Goal: Transaction & Acquisition: Purchase product/service

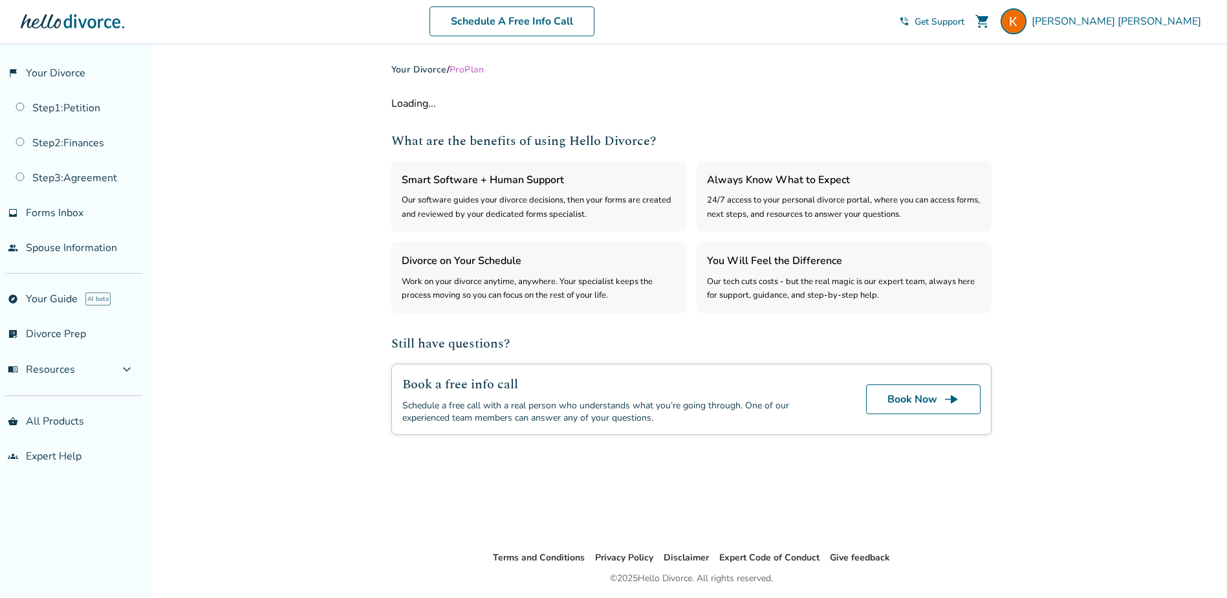
select select "***"
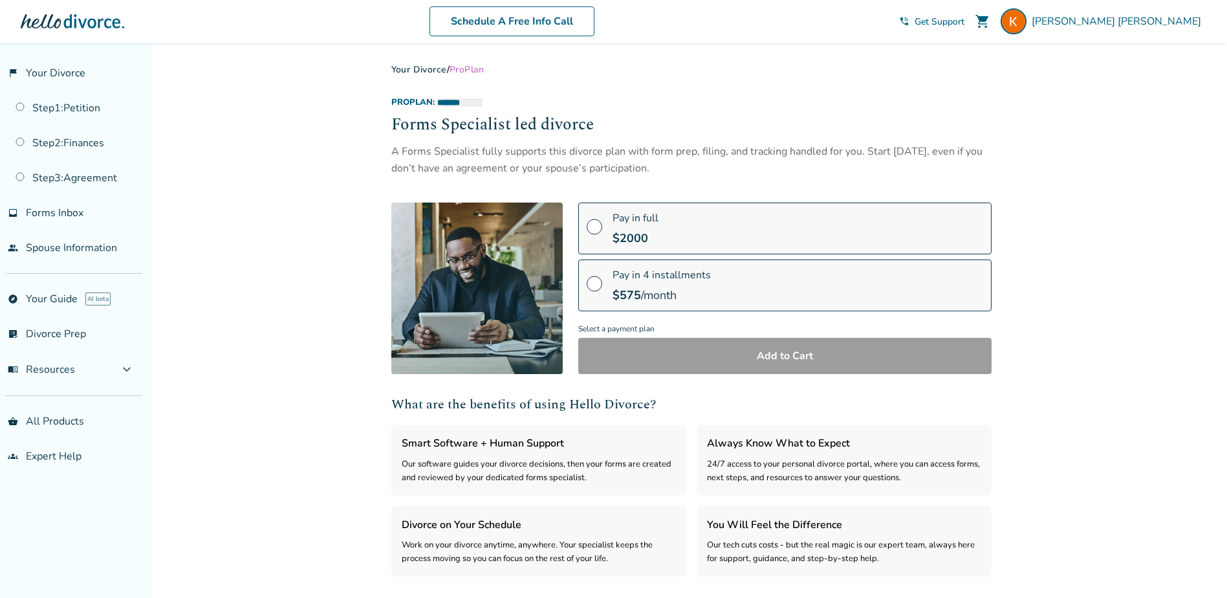
click at [460, 70] on span "Pro Plan" at bounding box center [466, 69] width 35 height 12
click at [435, 71] on link "Your Divorce" at bounding box center [419, 69] width 56 height 12
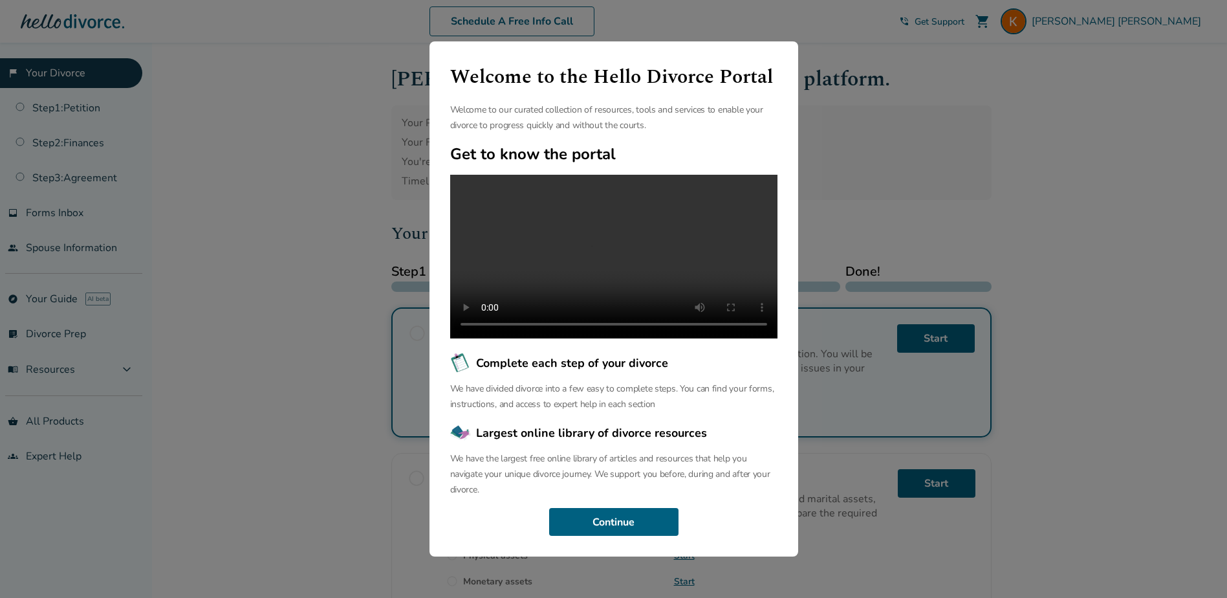
click at [858, 118] on div "Welcome to the Hello Divorce Portal Welcome to our curated collection of resour…" at bounding box center [613, 299] width 1227 height 598
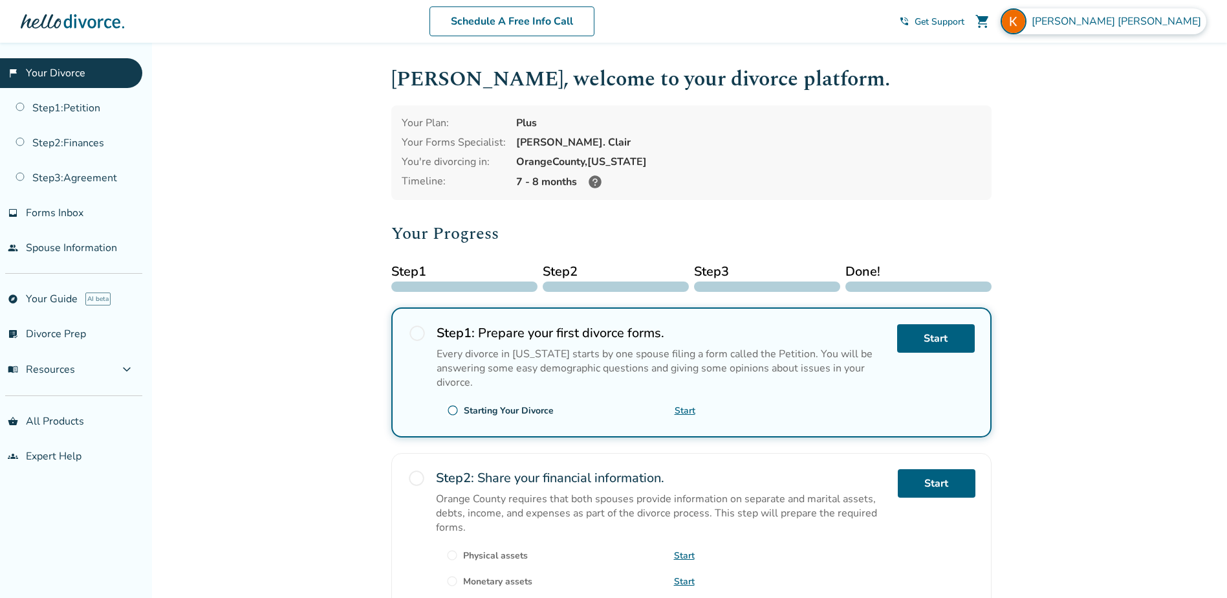
click at [1187, 23] on span "[PERSON_NAME]" at bounding box center [1119, 21] width 175 height 14
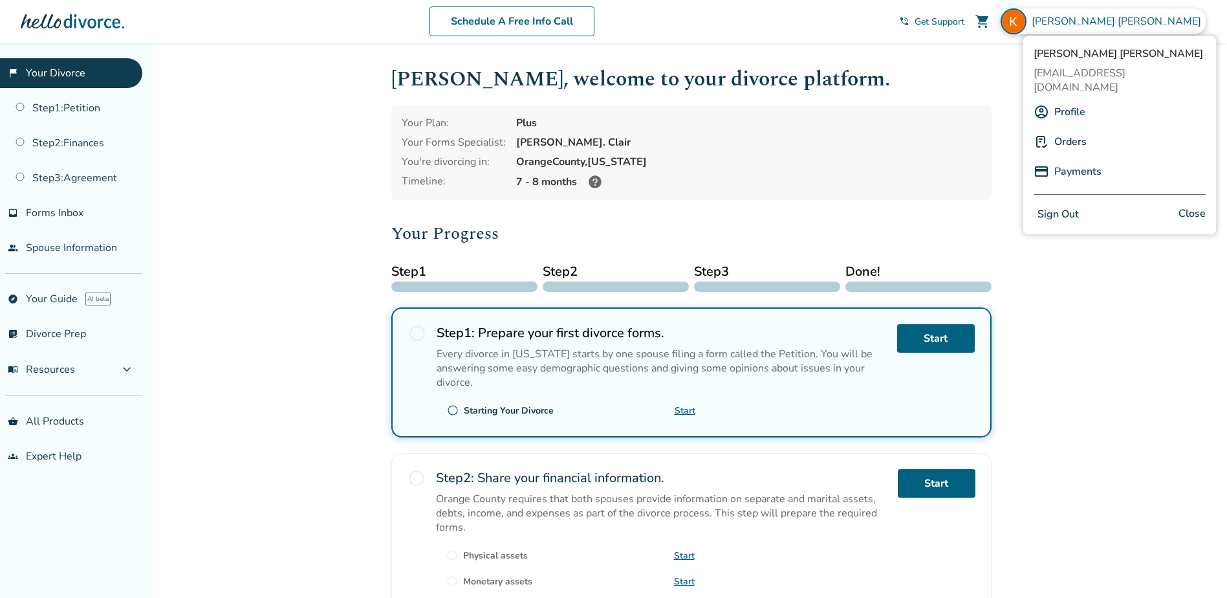
click at [1072, 100] on link "Profile" at bounding box center [1069, 112] width 31 height 25
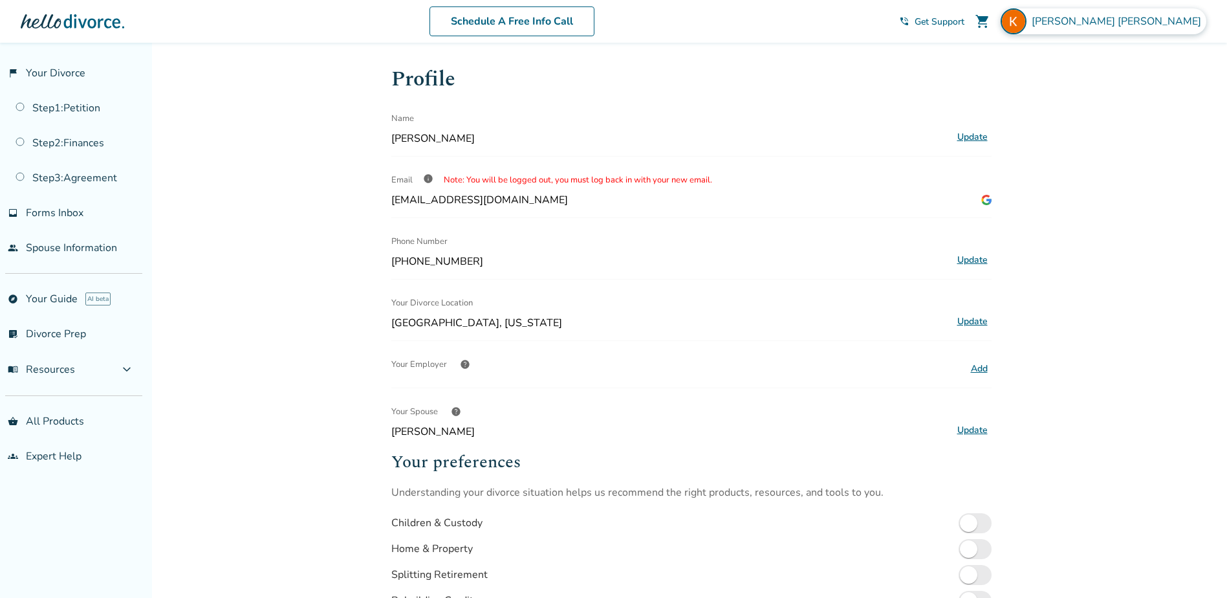
click at [1145, 21] on span "Kenneth Ratzlaff" at bounding box center [1119, 21] width 175 height 14
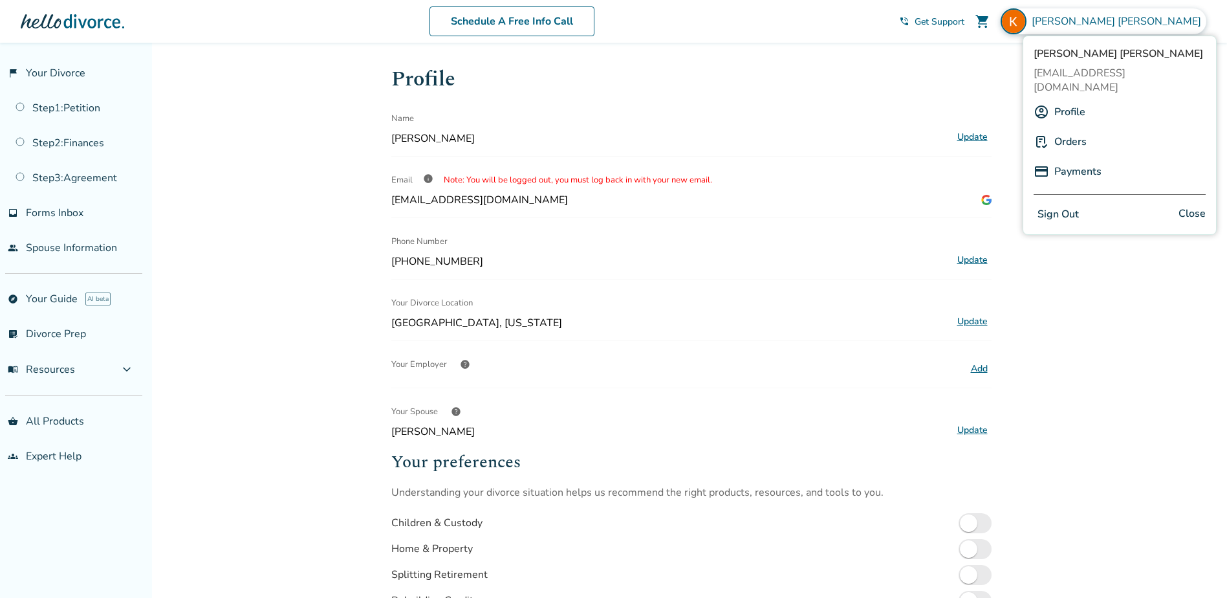
click at [1070, 129] on link "Orders" at bounding box center [1070, 141] width 32 height 25
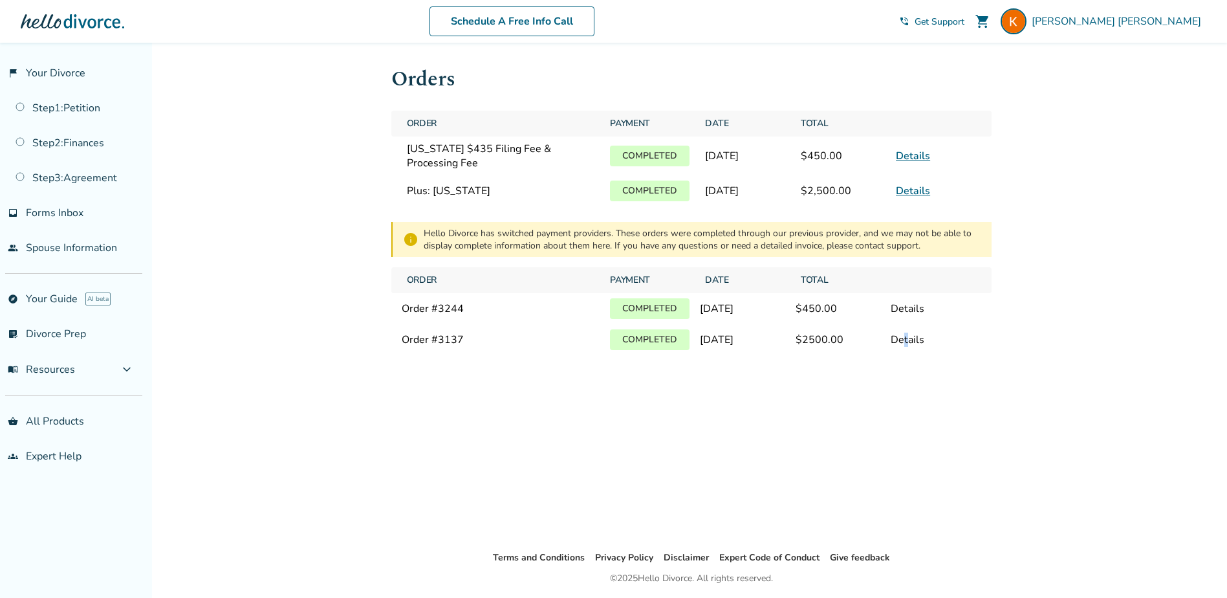
click at [906, 339] on div "Details" at bounding box center [936, 339] width 90 height 14
click at [905, 340] on div "Details" at bounding box center [936, 339] width 90 height 14
click at [909, 343] on div "Details" at bounding box center [936, 339] width 90 height 14
click at [920, 189] on link "Details" at bounding box center [913, 191] width 34 height 14
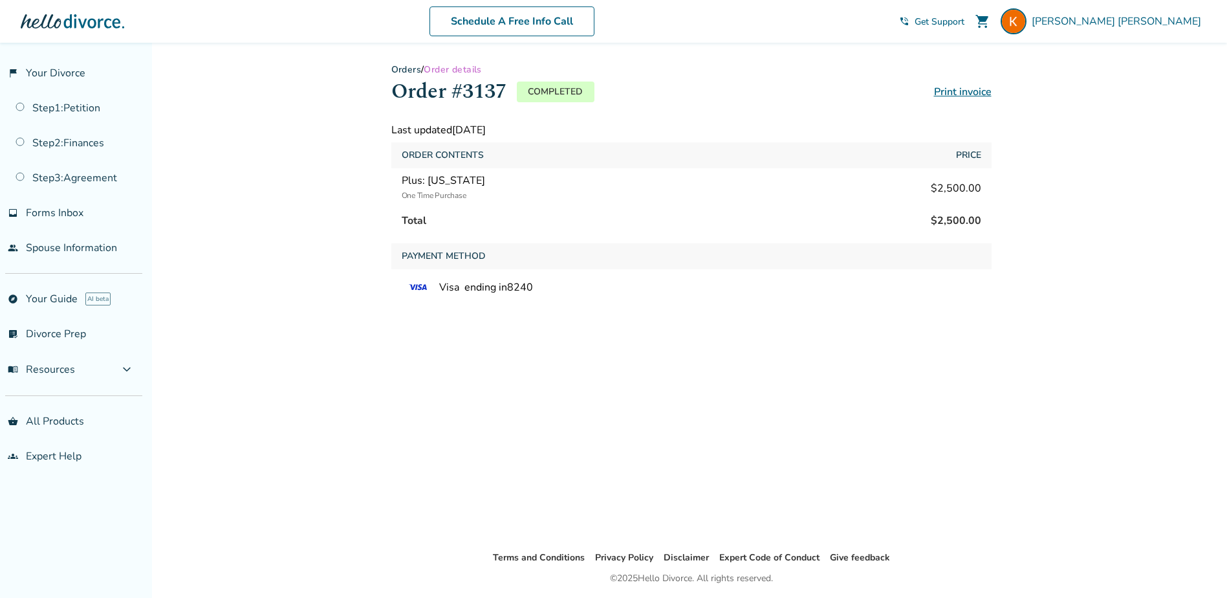
click at [455, 68] on span "Order details" at bounding box center [453, 69] width 58 height 12
click at [1155, 23] on span "[PERSON_NAME]" at bounding box center [1119, 21] width 175 height 14
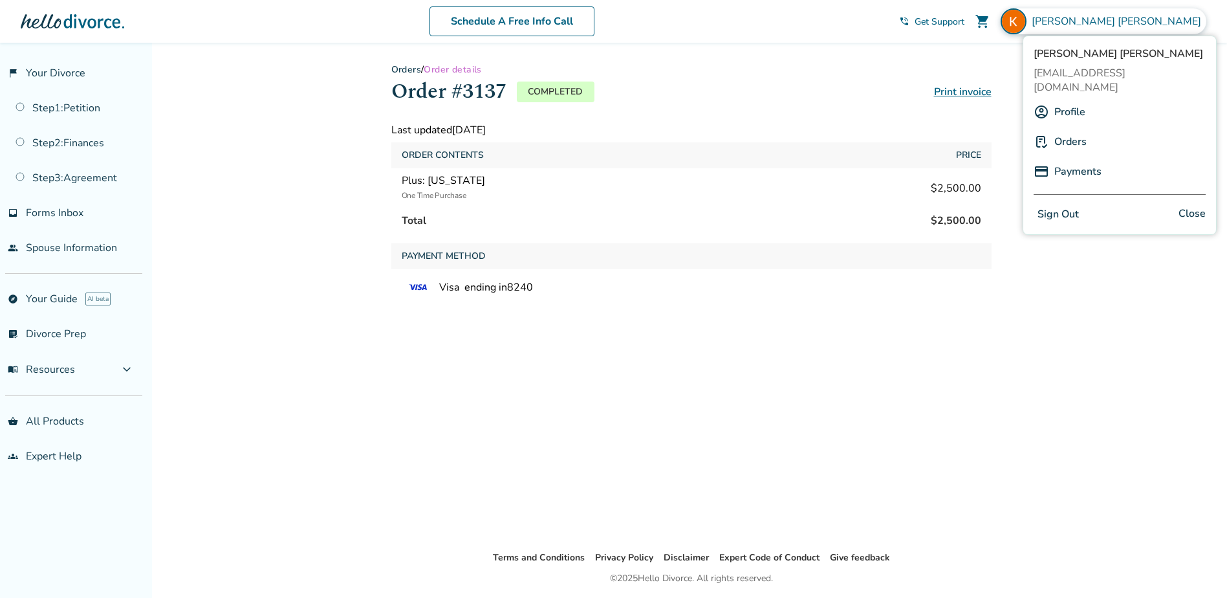
click at [1073, 130] on link "Orders" at bounding box center [1070, 141] width 32 height 25
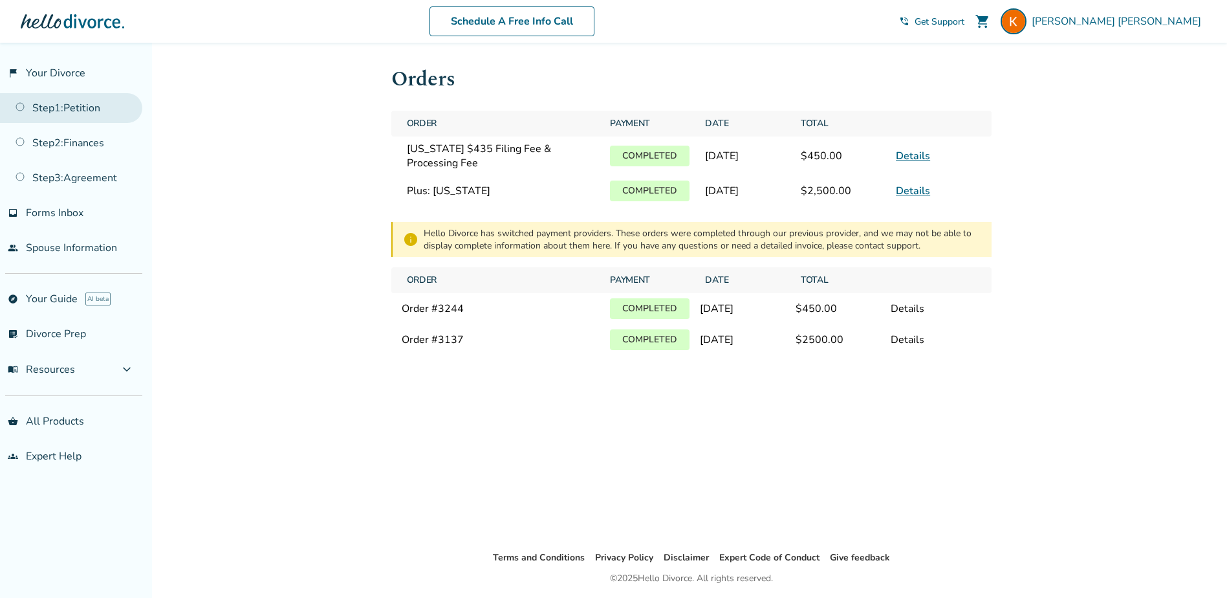
click at [79, 112] on link "Step 1 : Petition" at bounding box center [71, 108] width 142 height 30
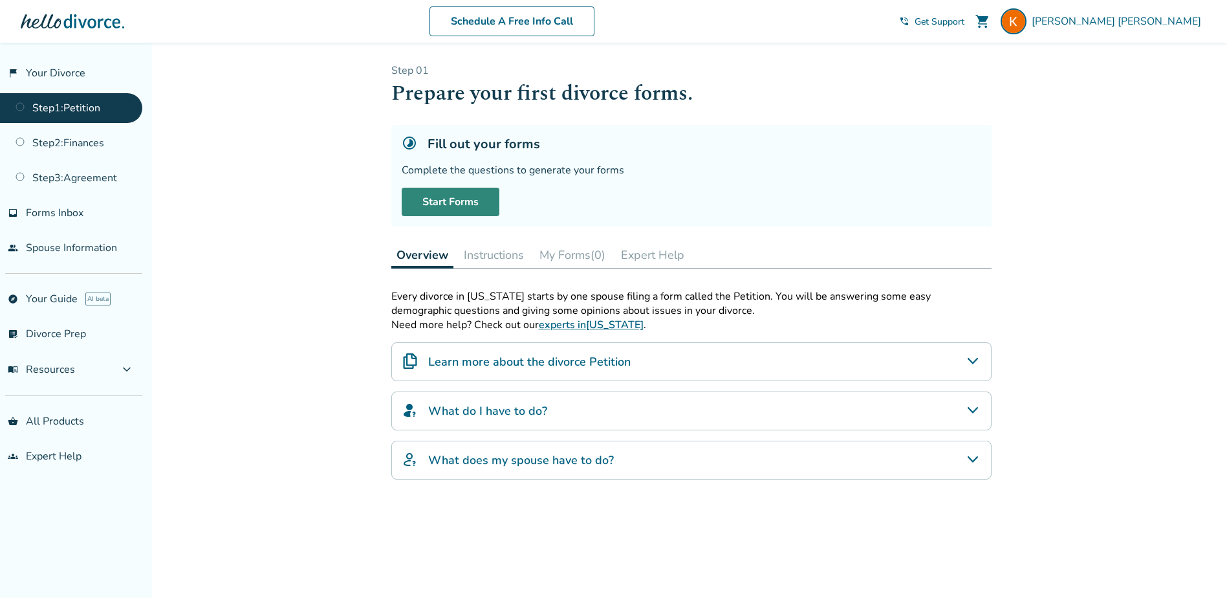
click at [462, 198] on link "Start Forms" at bounding box center [451, 202] width 98 height 28
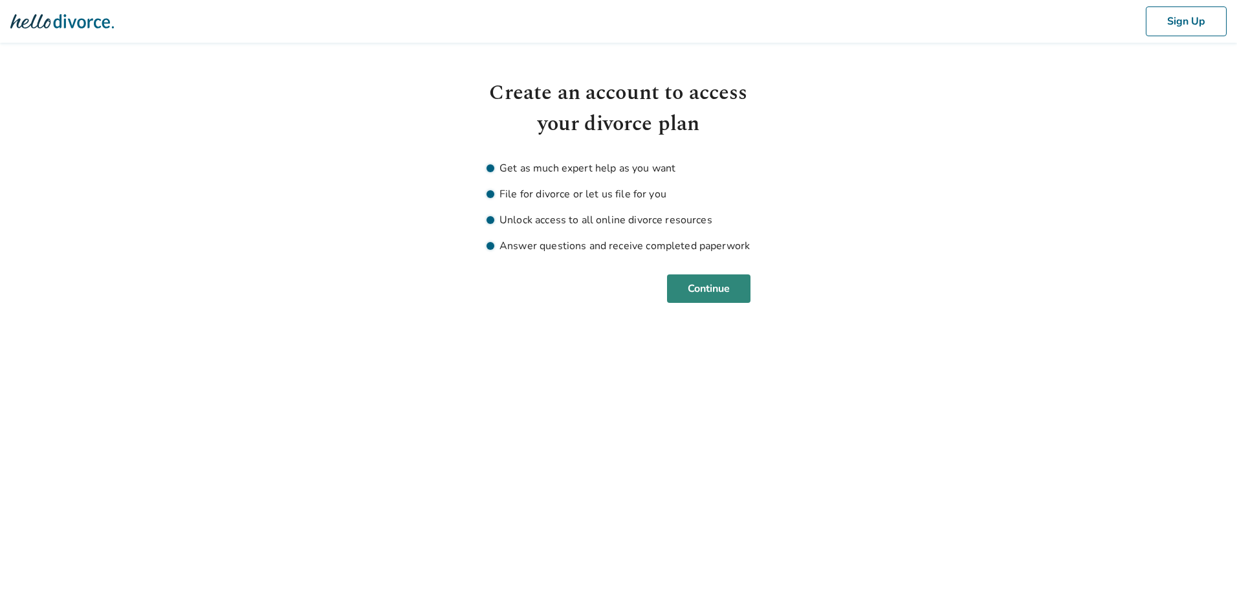
click at [715, 281] on button "Continue" at bounding box center [708, 288] width 83 height 28
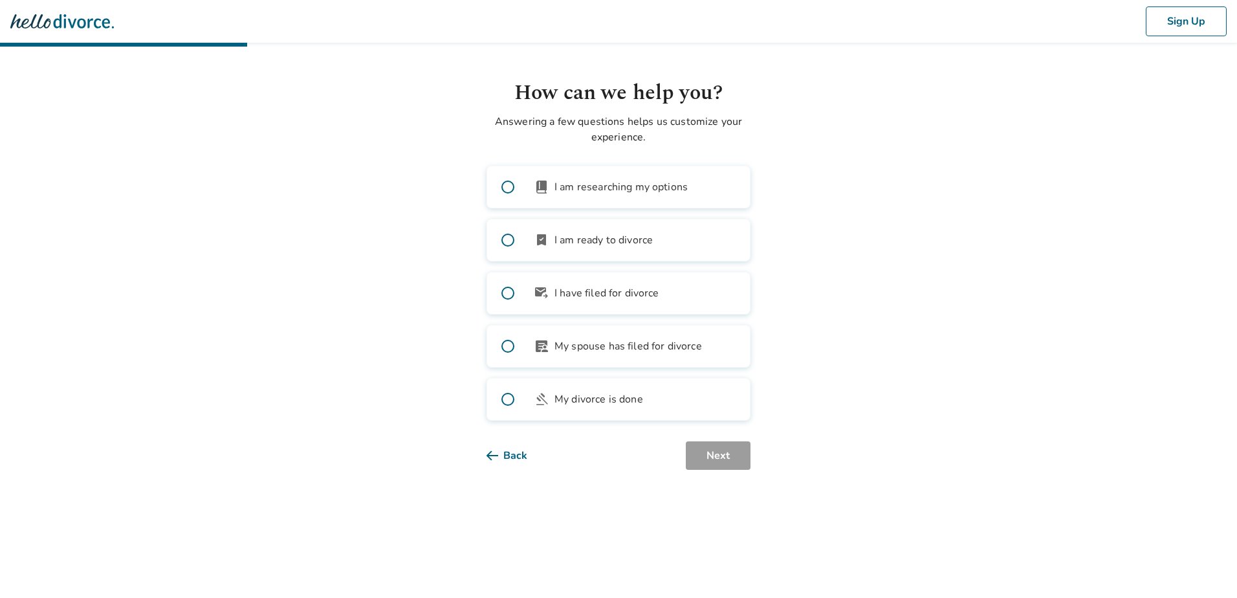
click at [508, 239] on span at bounding box center [507, 239] width 41 height 41
click at [729, 455] on button "Next" at bounding box center [718, 455] width 65 height 28
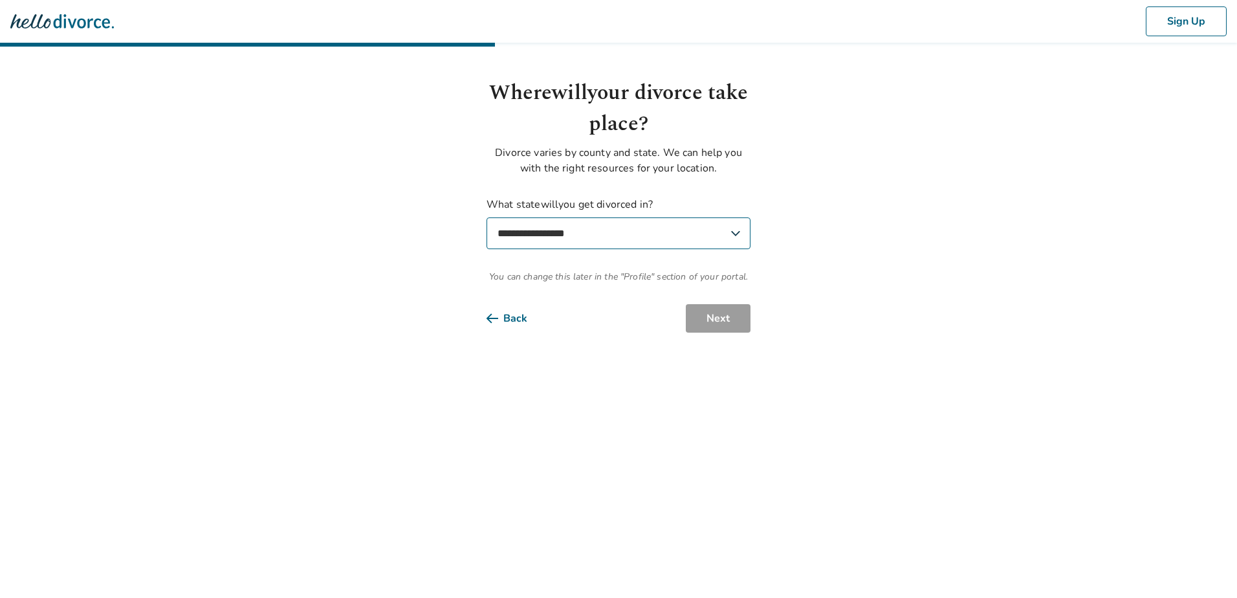
click at [555, 230] on select "**********" at bounding box center [618, 233] width 264 height 32
select select "**"
click at [486, 217] on select "**********" at bounding box center [618, 233] width 264 height 32
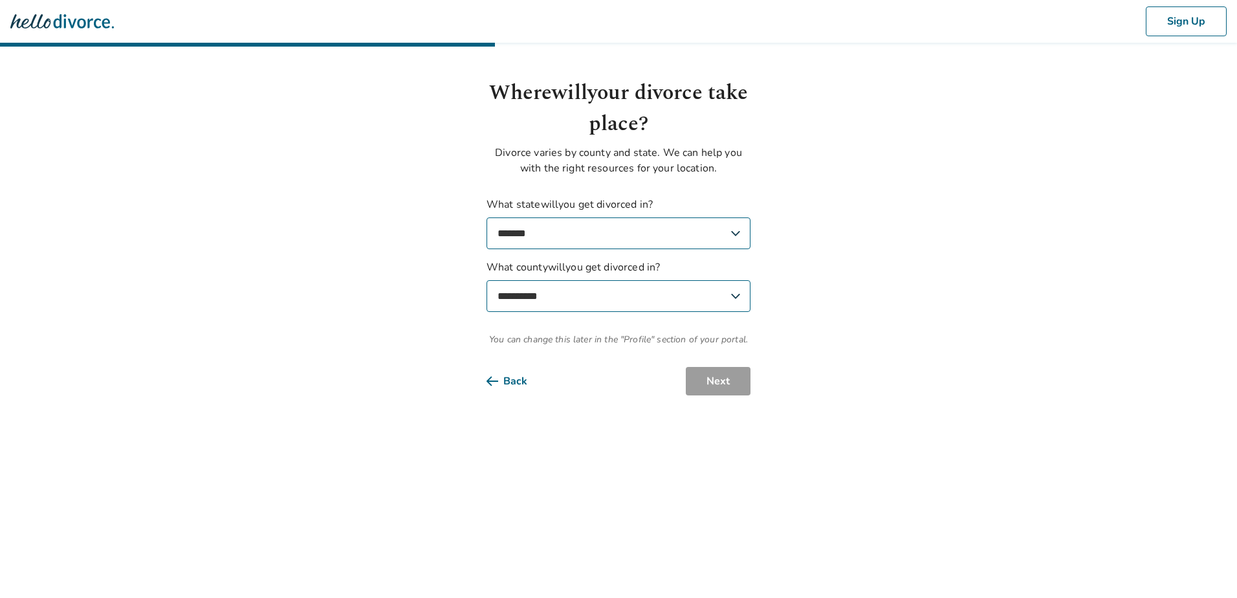
click at [548, 296] on select "**********" at bounding box center [618, 296] width 264 height 32
select select "******"
click at [486, 280] on select "**********" at bounding box center [618, 296] width 264 height 32
click at [728, 384] on button "Next" at bounding box center [718, 381] width 65 height 28
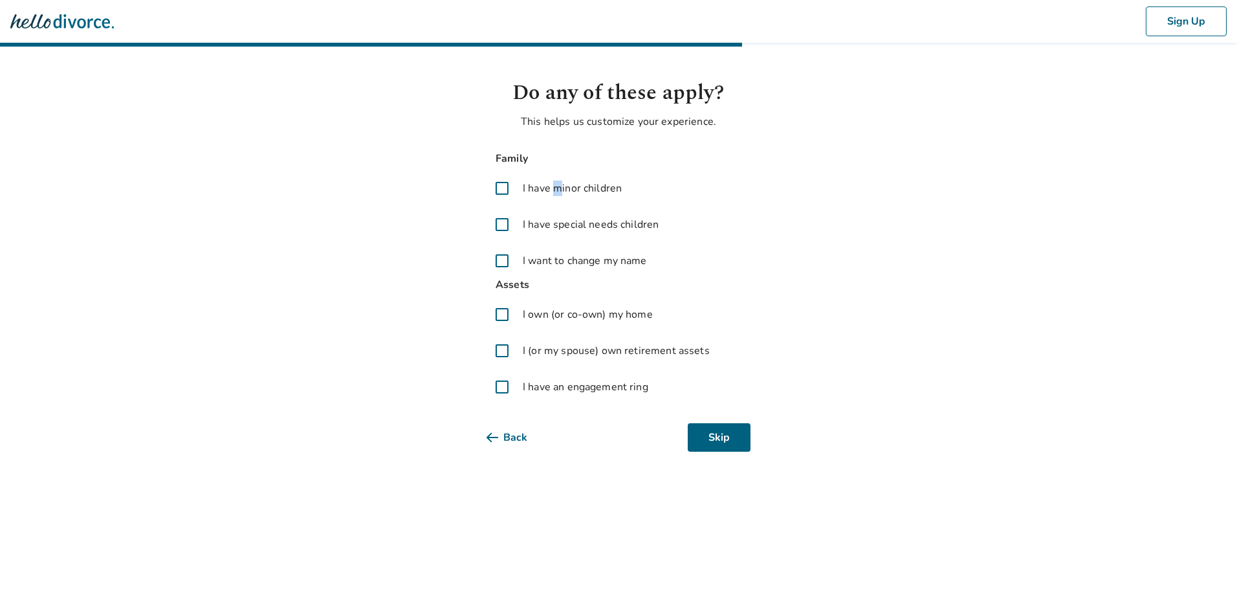
click at [558, 185] on span "I have minor children" at bounding box center [572, 188] width 99 height 16
drag, startPoint x: 558, startPoint y: 185, endPoint x: 504, endPoint y: 188, distance: 53.7
click at [504, 188] on span at bounding box center [501, 188] width 31 height 31
click at [501, 321] on span at bounding box center [501, 314] width 31 height 31
click at [728, 436] on button "Next" at bounding box center [718, 437] width 65 height 28
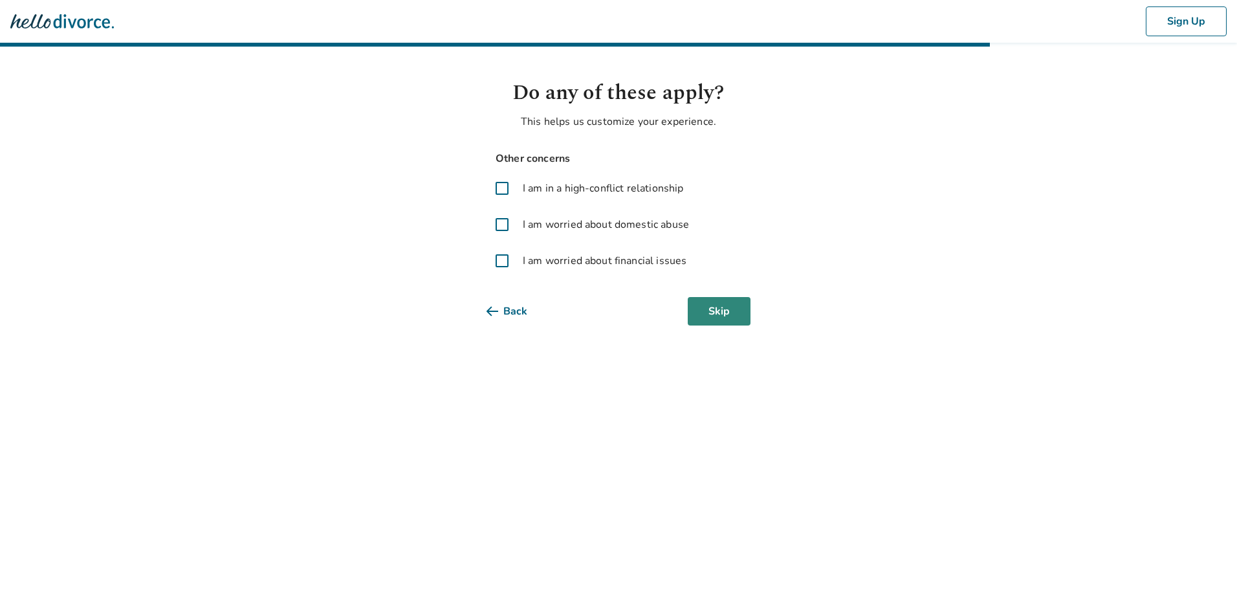
click at [731, 308] on button "Skip" at bounding box center [718, 311] width 63 height 28
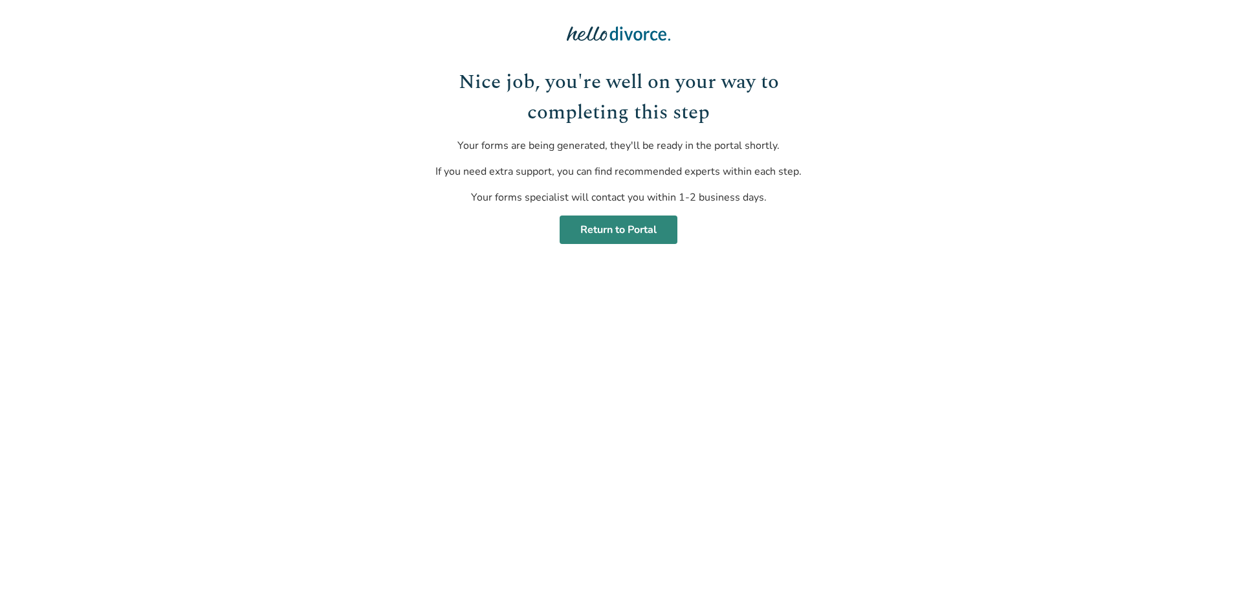
click at [620, 230] on link "Return to Portal" at bounding box center [618, 229] width 118 height 28
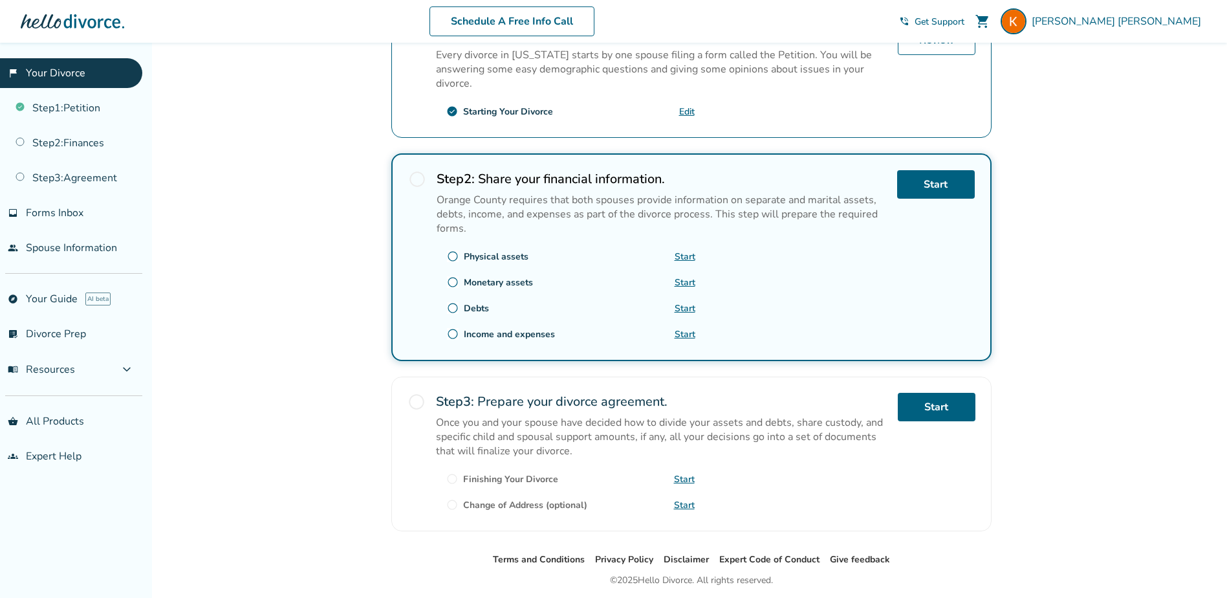
scroll to position [278, 0]
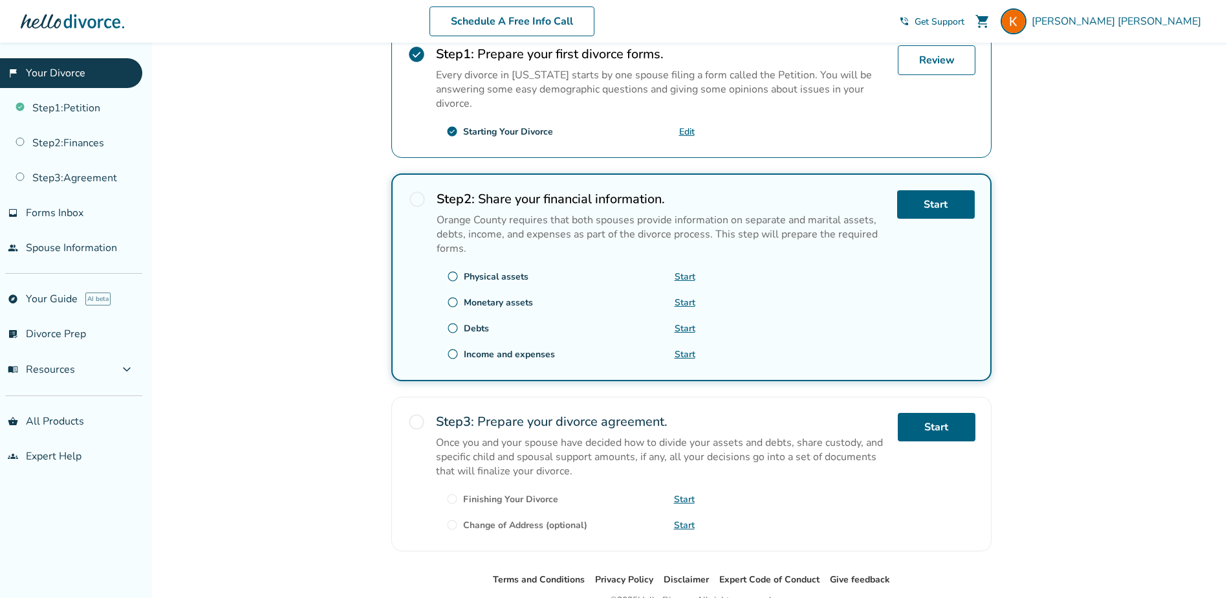
click at [418, 197] on span "radio_button_unchecked" at bounding box center [417, 199] width 18 height 18
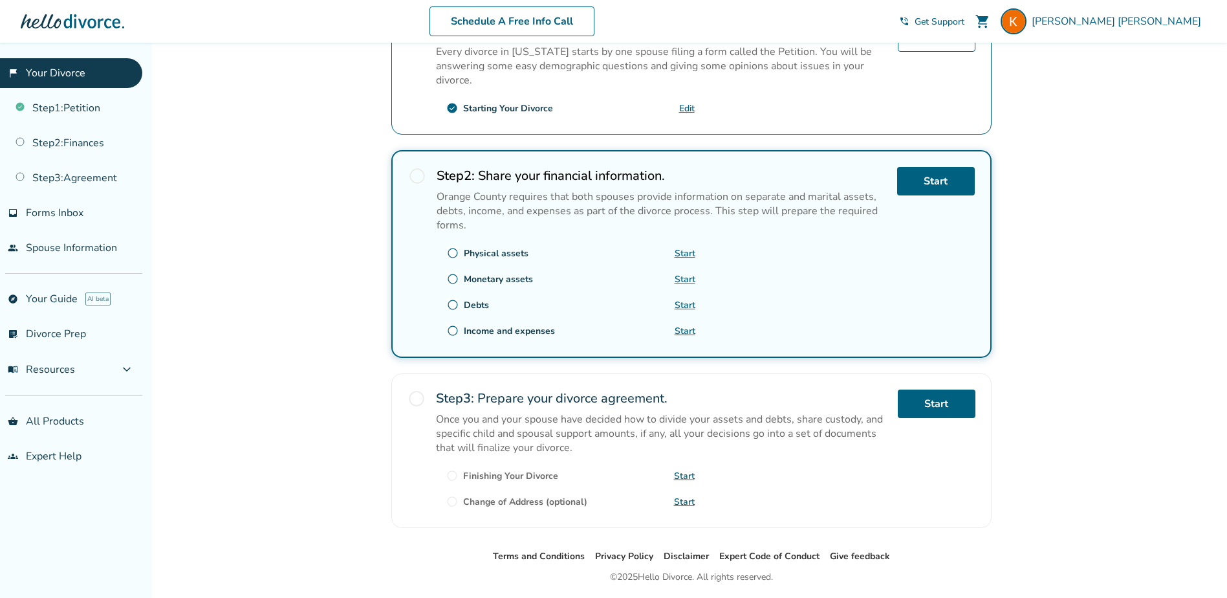
scroll to position [343, 0]
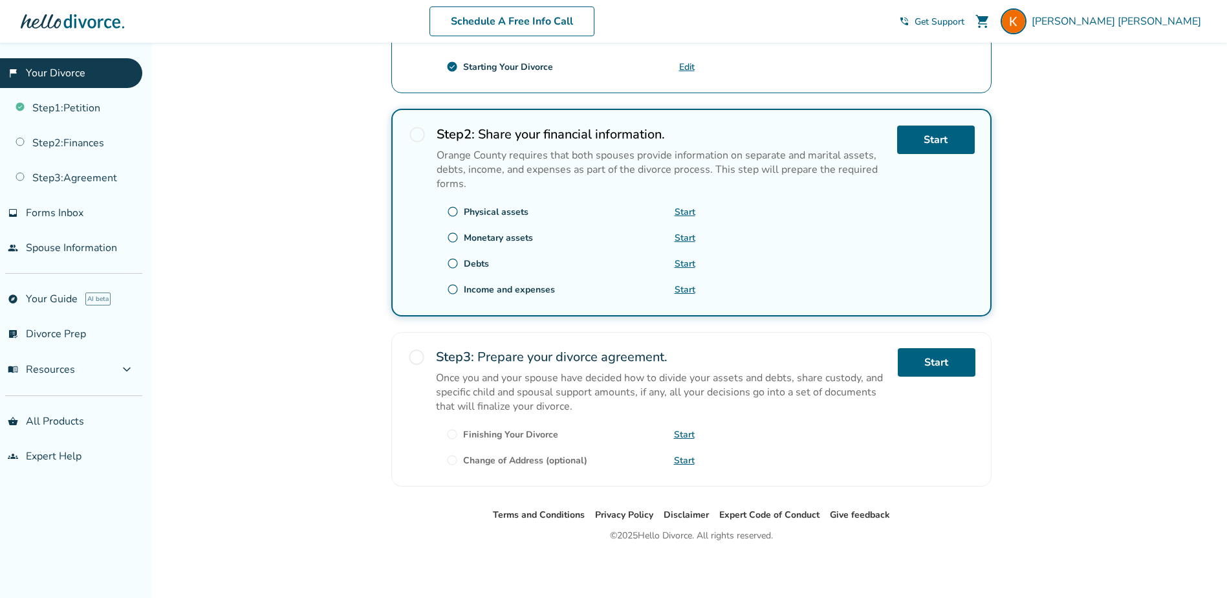
click at [451, 433] on span "radio_button_unchecked" at bounding box center [452, 434] width 12 height 12
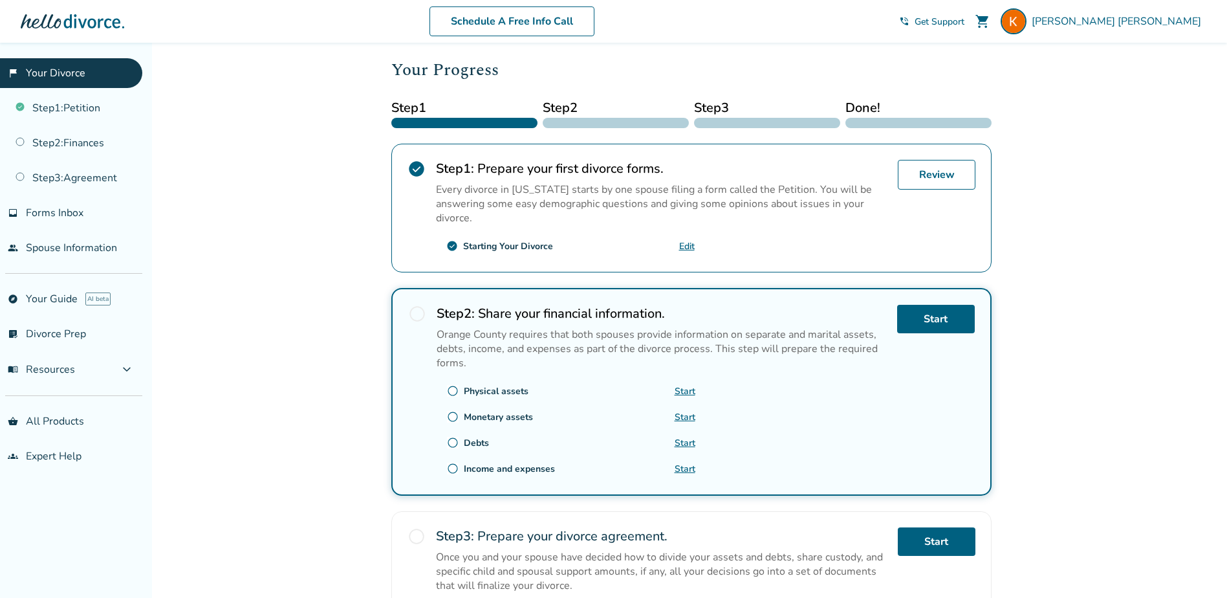
scroll to position [84, 0]
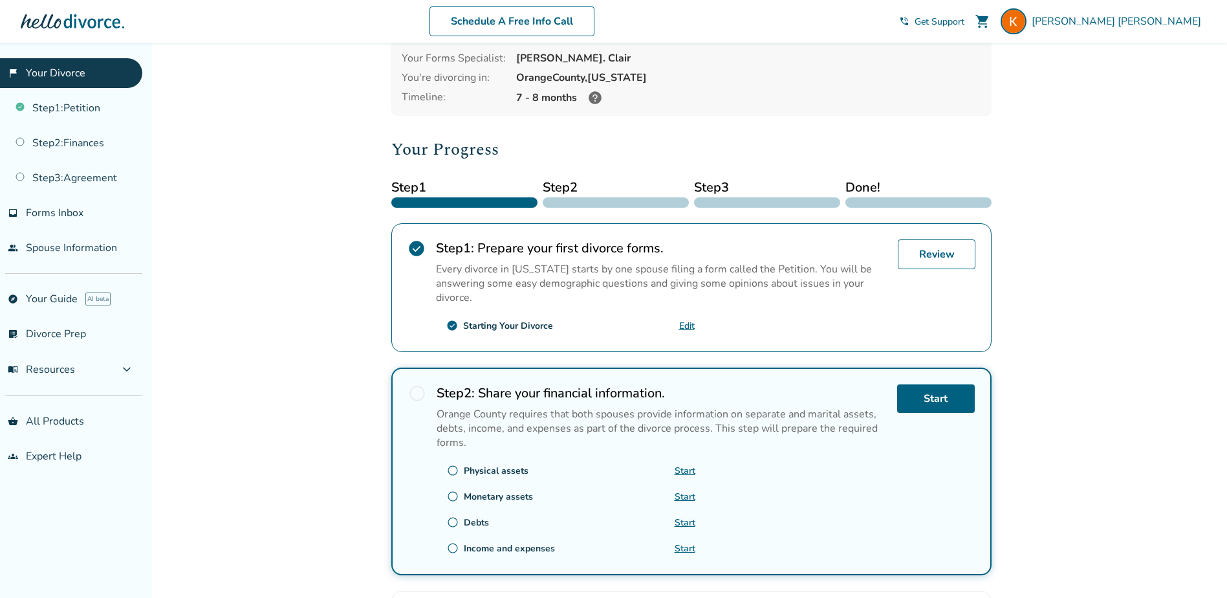
click at [687, 327] on link "Edit" at bounding box center [687, 325] width 16 height 12
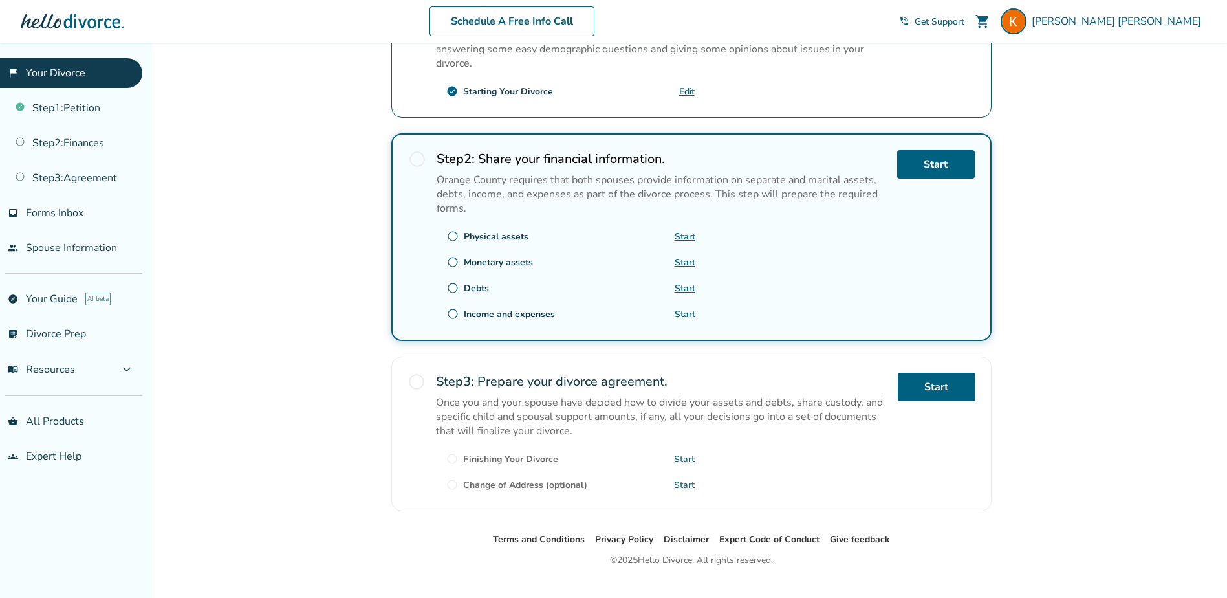
scroll to position [0, 0]
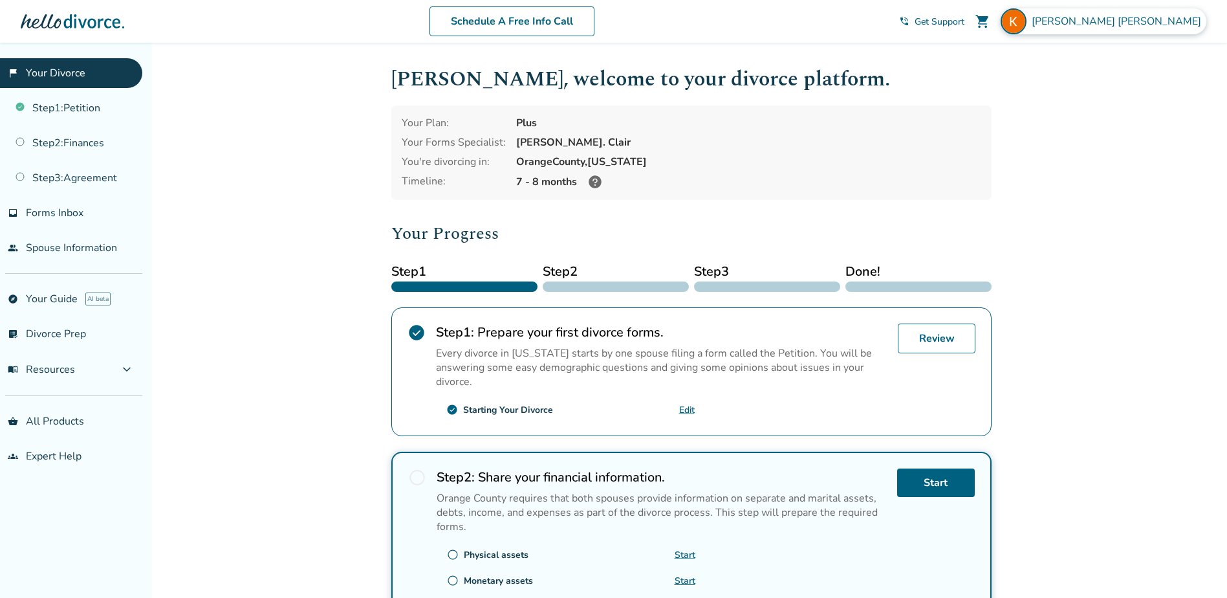
click at [1173, 22] on span "[PERSON_NAME]" at bounding box center [1119, 21] width 175 height 14
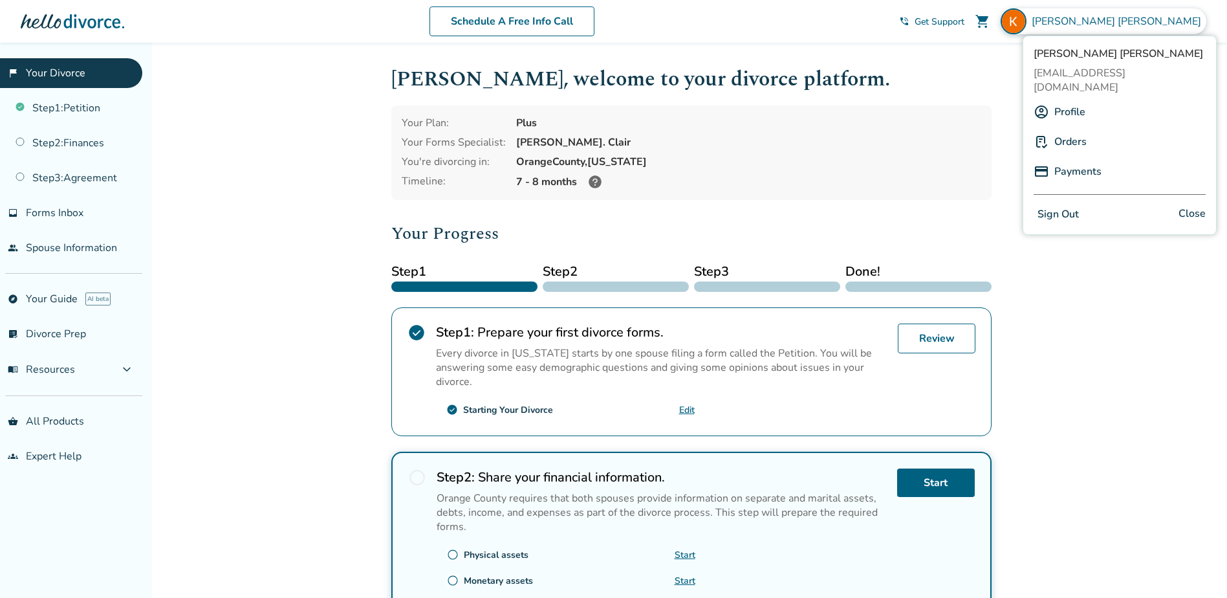
click at [964, 20] on span "Get Support" at bounding box center [939, 22] width 50 height 12
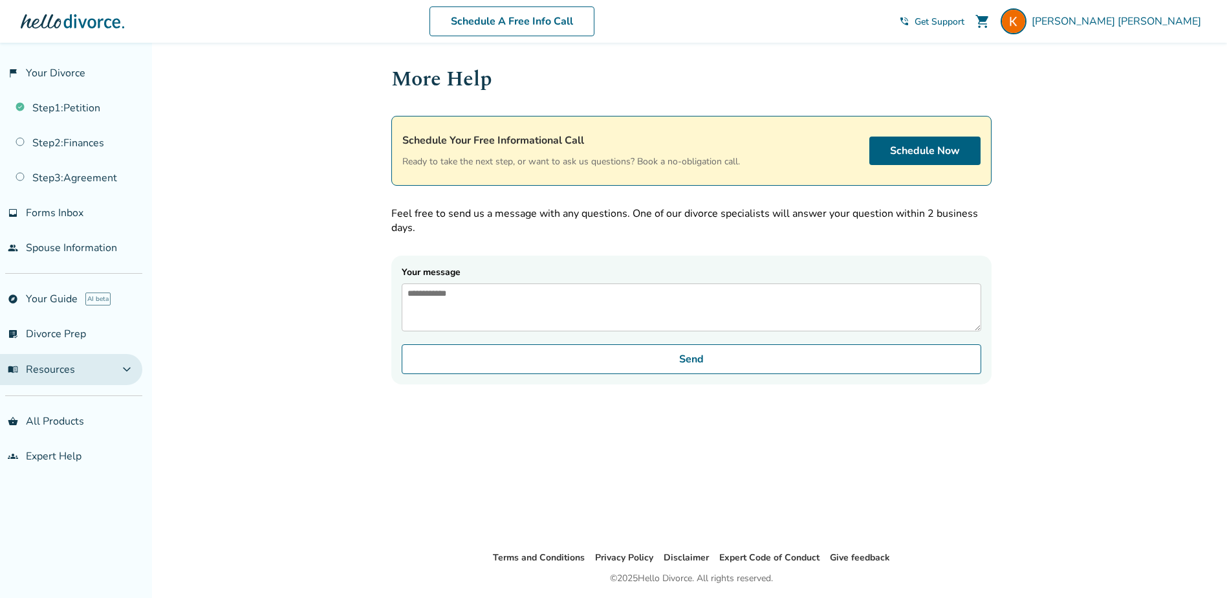
click at [49, 371] on span "menu_book Resources" at bounding box center [41, 369] width 67 height 14
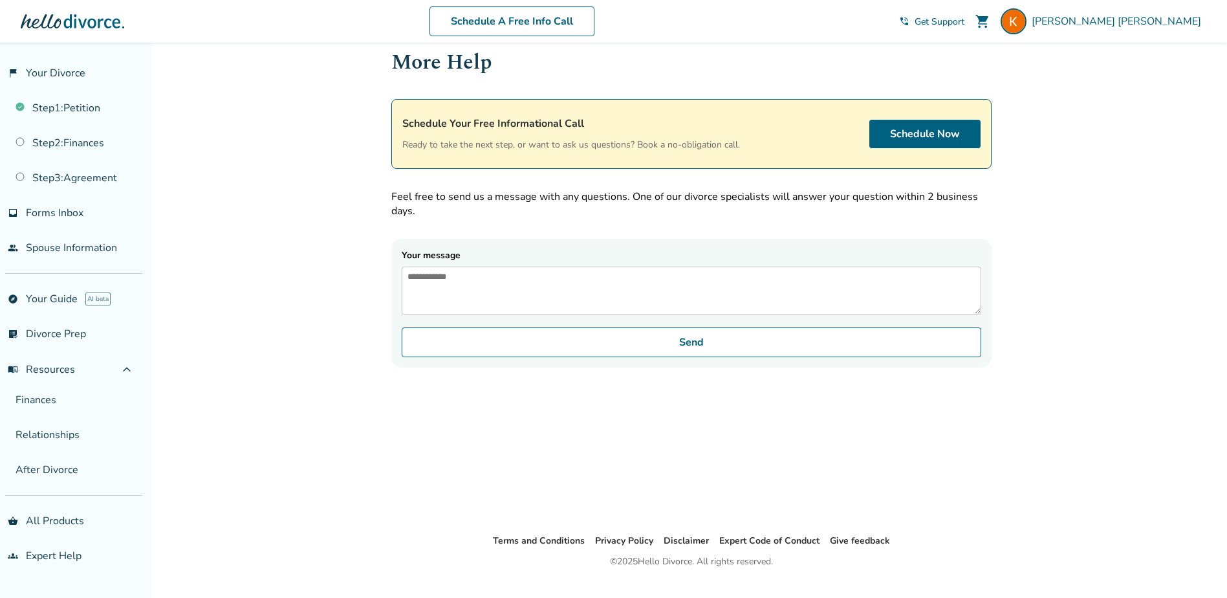
scroll to position [43, 0]
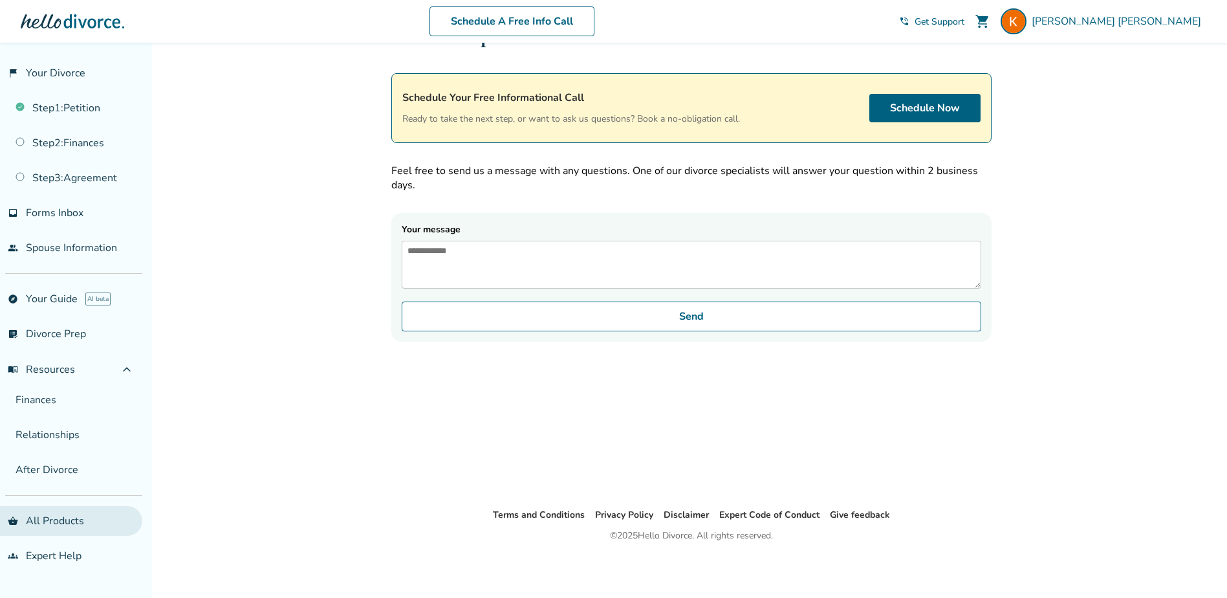
click at [59, 521] on link "shopping_basket All Products" at bounding box center [71, 521] width 142 height 30
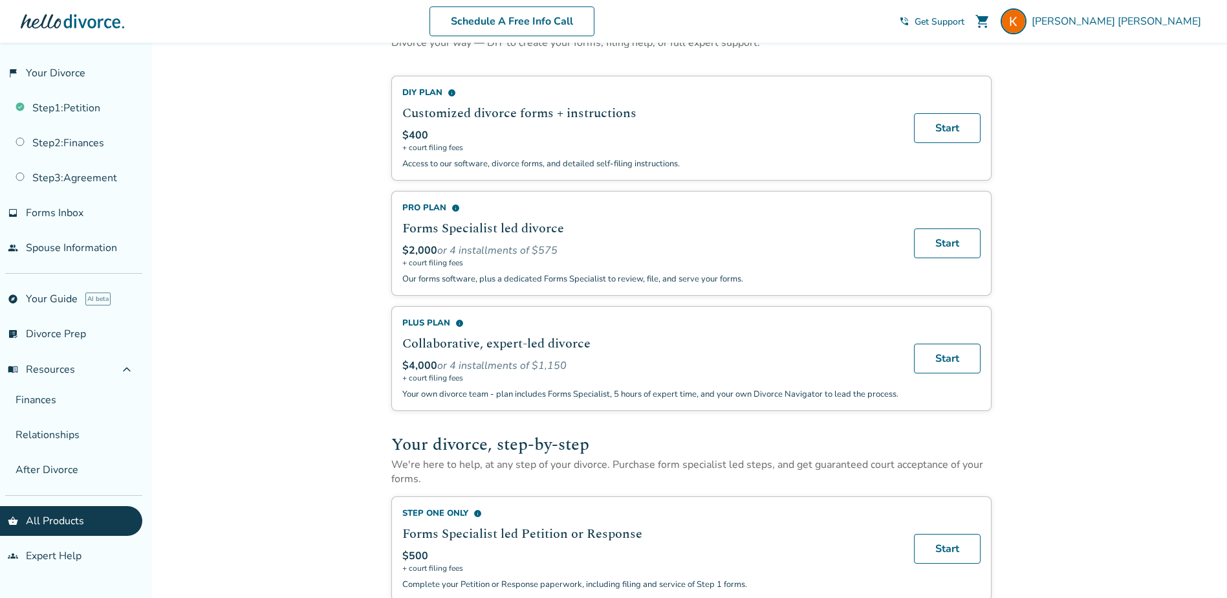
scroll to position [50, 0]
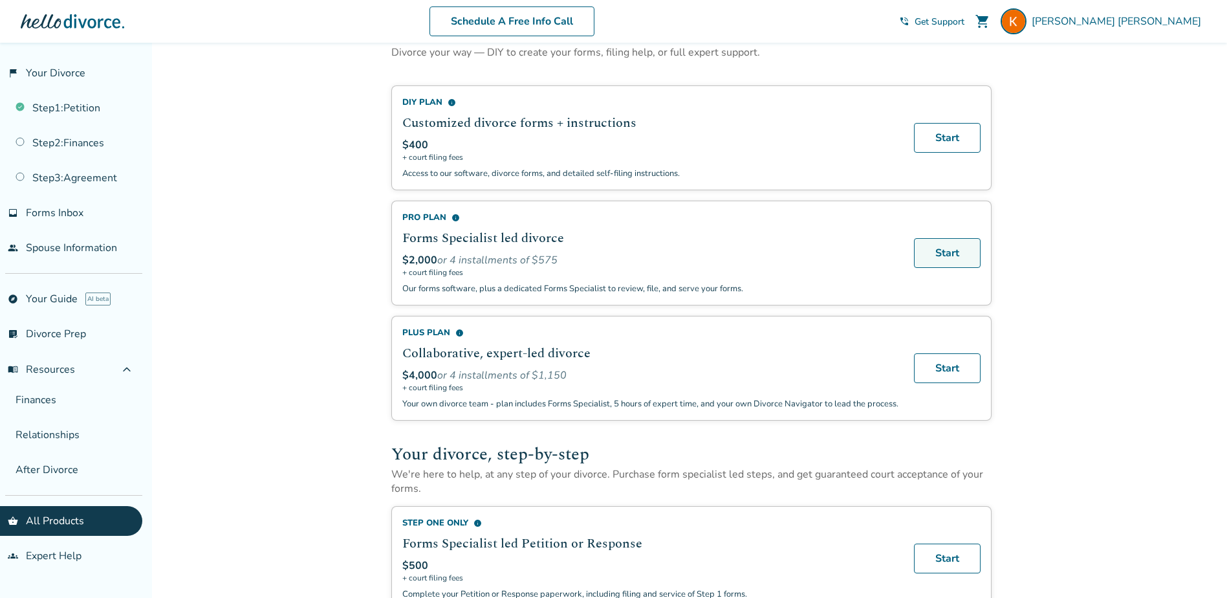
click at [944, 252] on link "Start" at bounding box center [947, 253] width 67 height 30
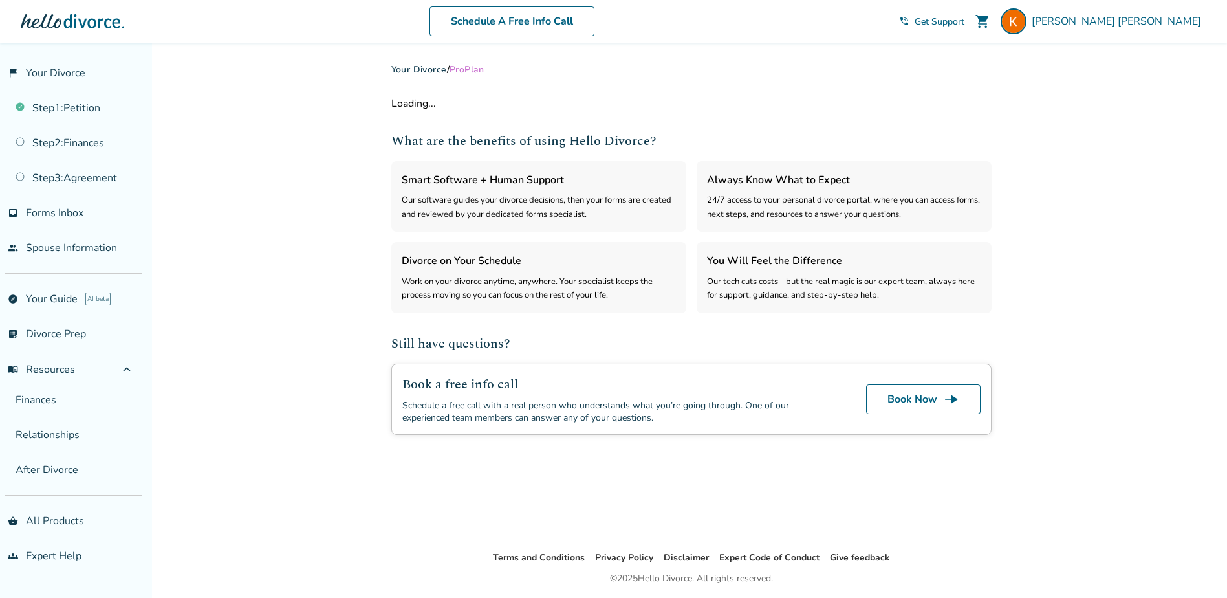
select select "***"
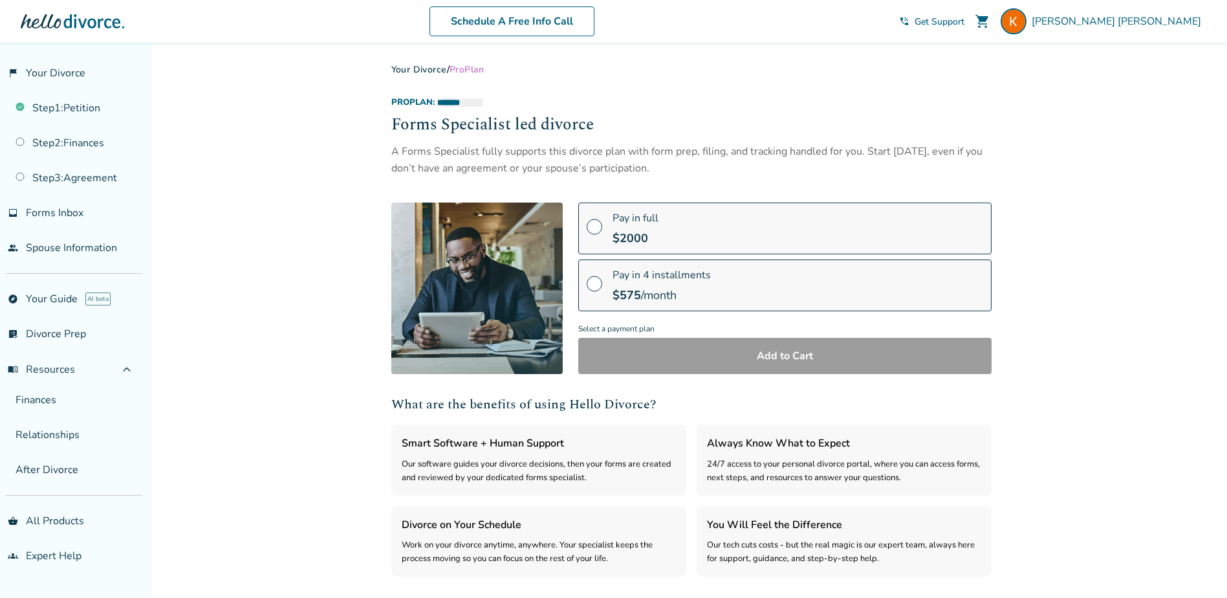
click at [594, 226] on span at bounding box center [595, 231] width 16 height 14
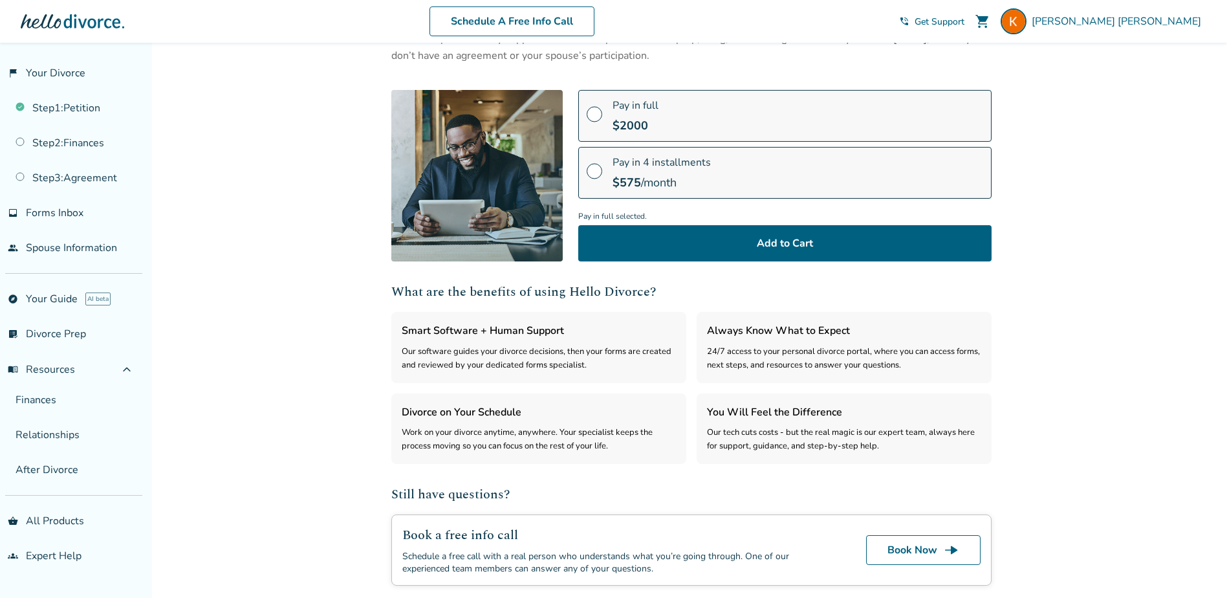
scroll to position [211, 0]
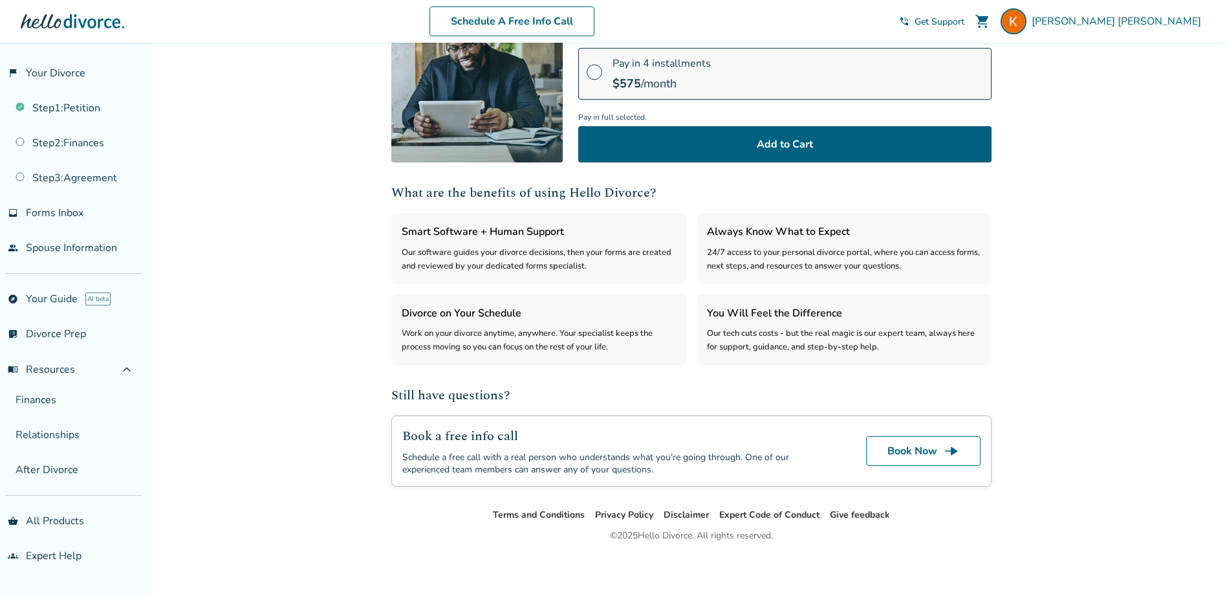
click at [530, 246] on div "Our software guides your divorce decisions, then your forms are created and rev…" at bounding box center [539, 260] width 274 height 28
click at [533, 241] on div "Smart Software + Human Support Our software guides your divorce decisions, then…" at bounding box center [538, 248] width 295 height 70
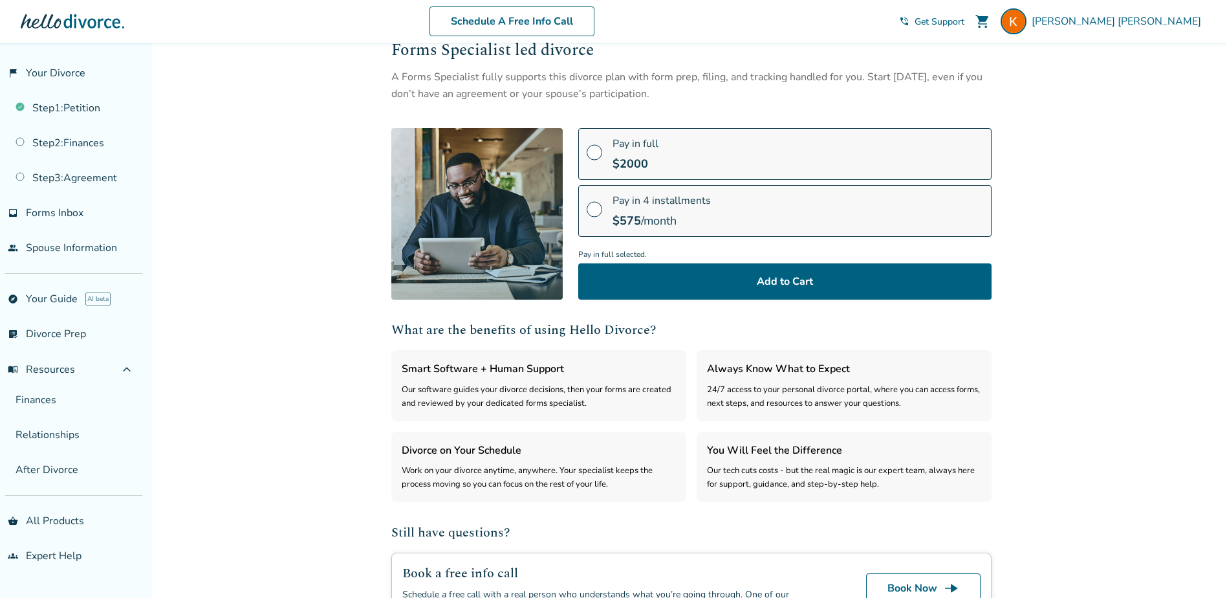
scroll to position [0, 0]
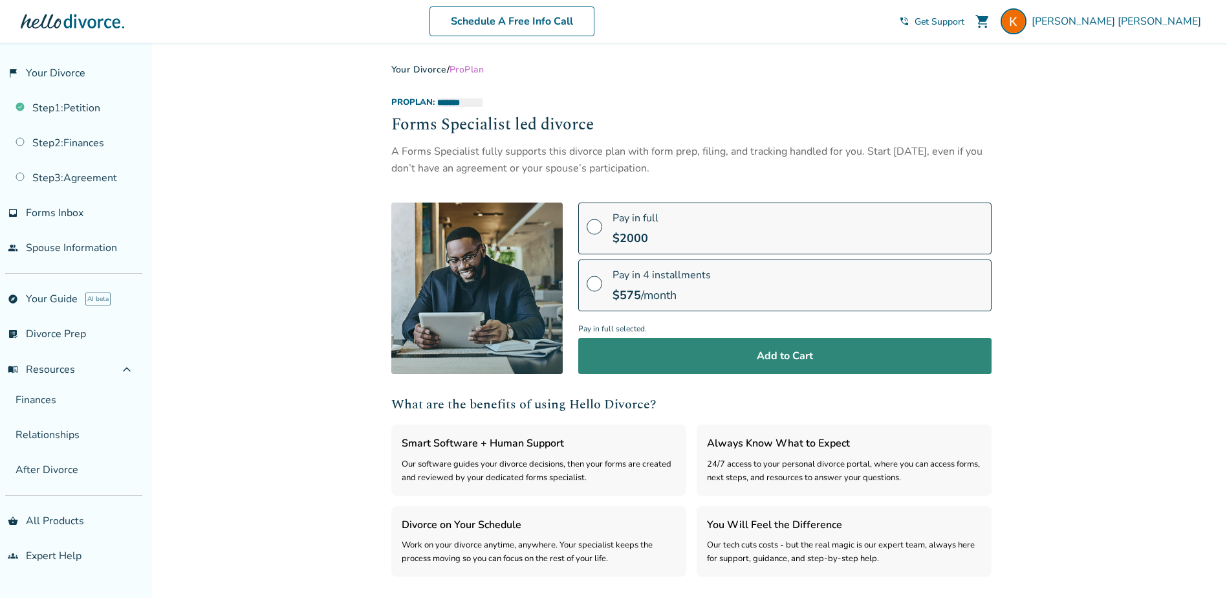
click at [776, 353] on button "Add to Cart" at bounding box center [784, 356] width 413 height 36
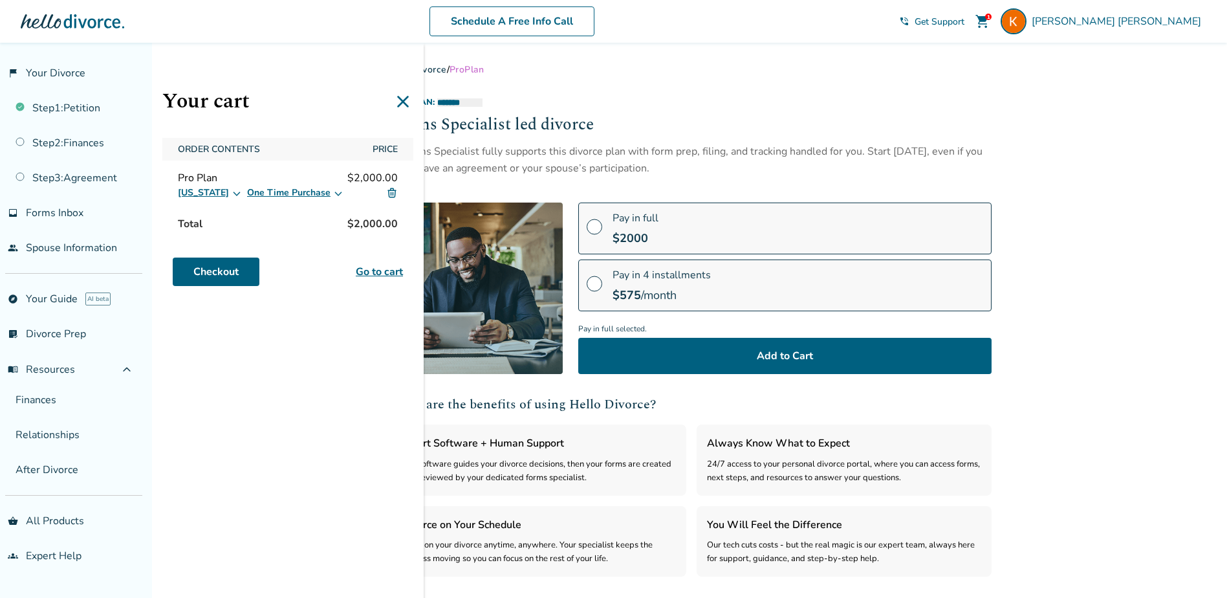
click at [1105, 287] on div "**********" at bounding box center [613, 426] width 1227 height 766
click at [1044, 178] on div "**********" at bounding box center [613, 426] width 1227 height 766
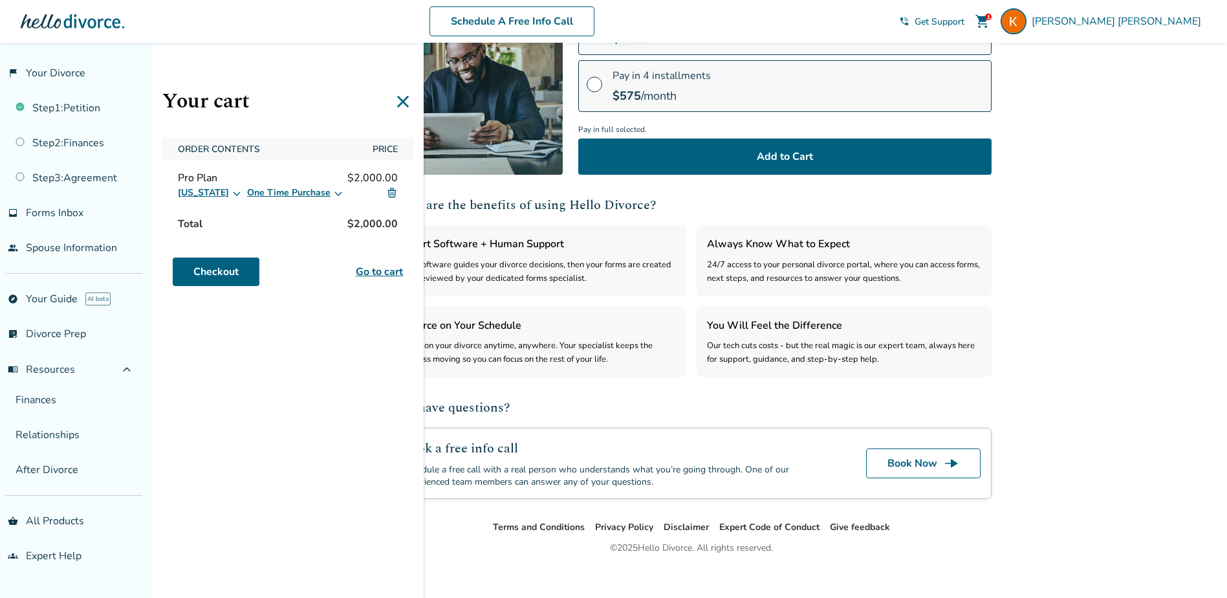
scroll to position [211, 0]
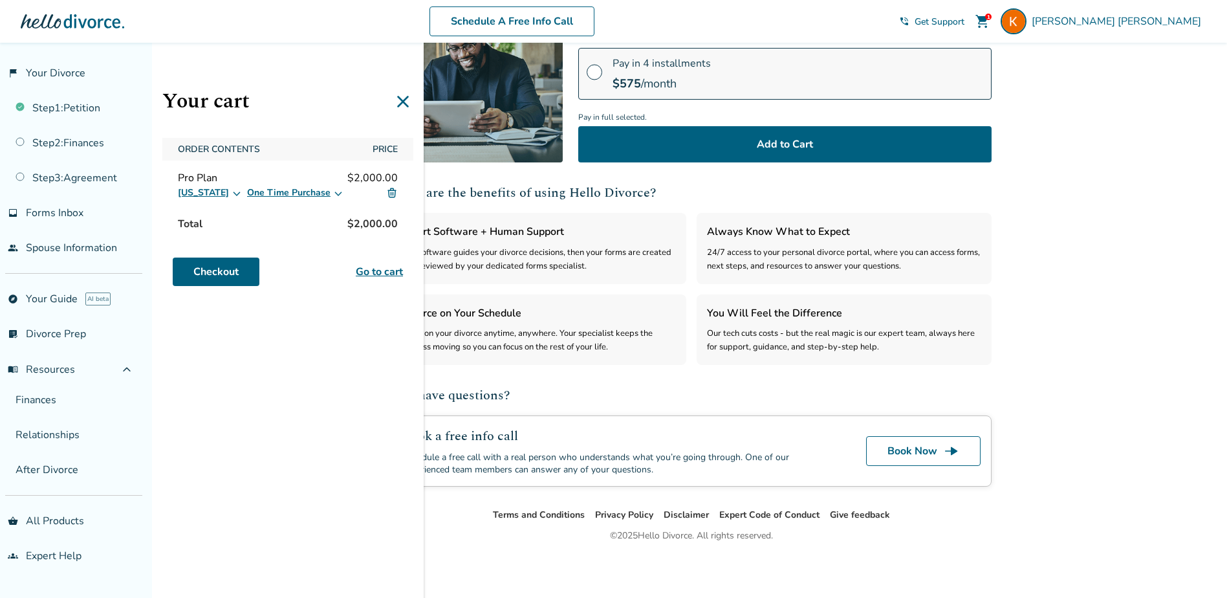
click at [705, 373] on div "**********" at bounding box center [691, 169] width 600 height 634
click at [1067, 200] on div "**********" at bounding box center [613, 214] width 1227 height 766
click at [403, 105] on icon at bounding box center [403, 101] width 21 height 21
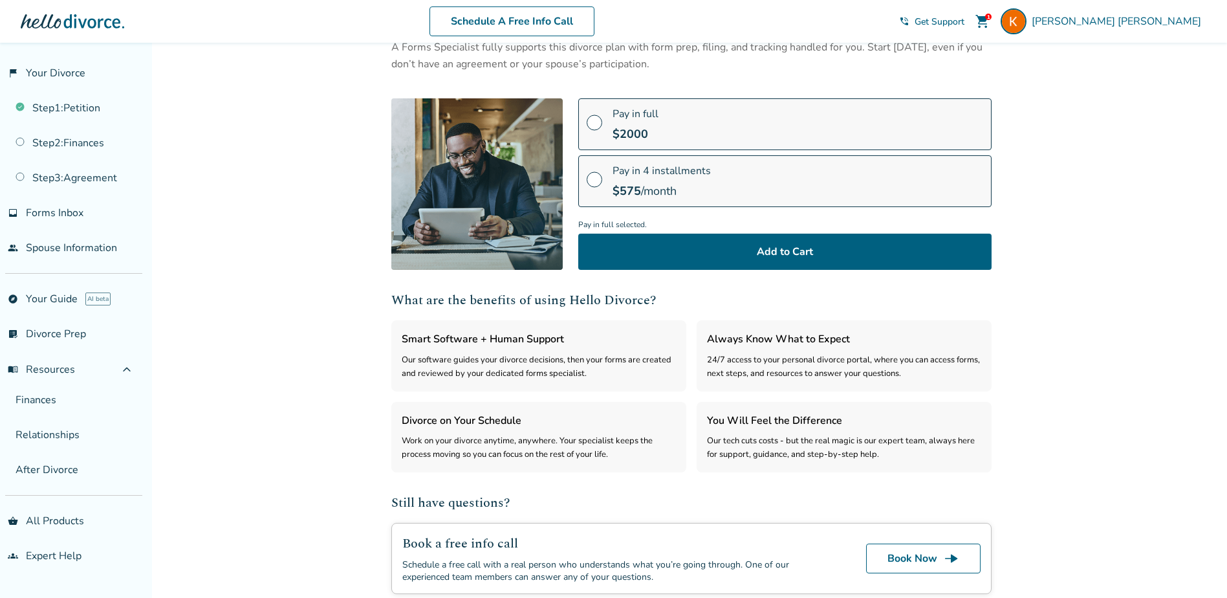
scroll to position [0, 0]
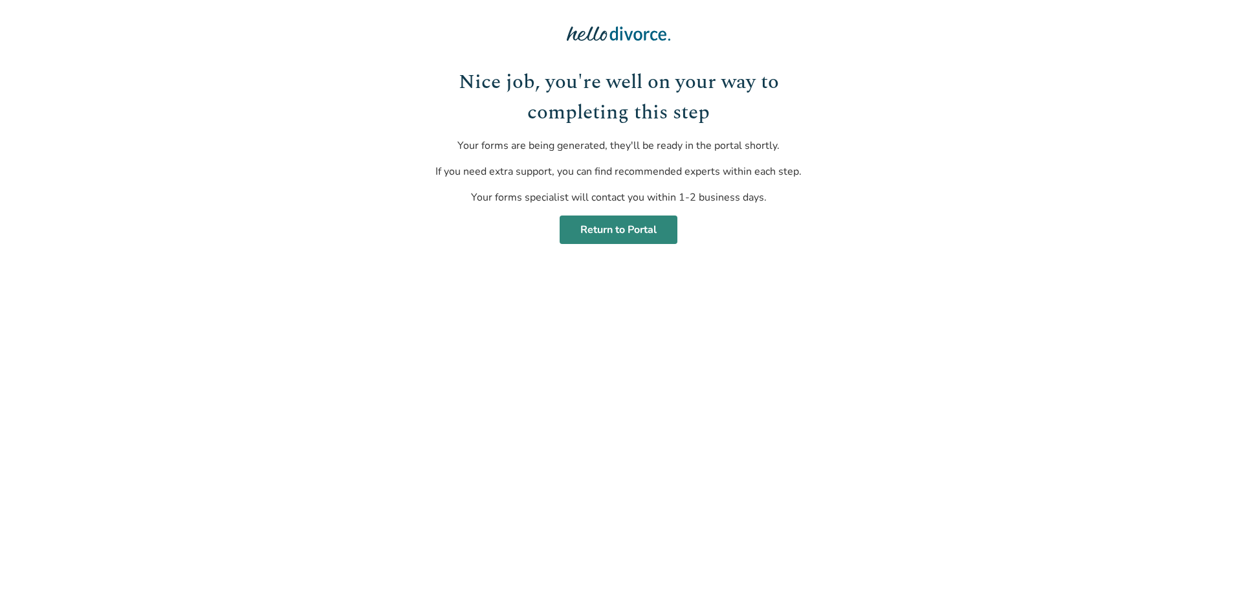
click at [609, 229] on link "Return to Portal" at bounding box center [618, 229] width 118 height 28
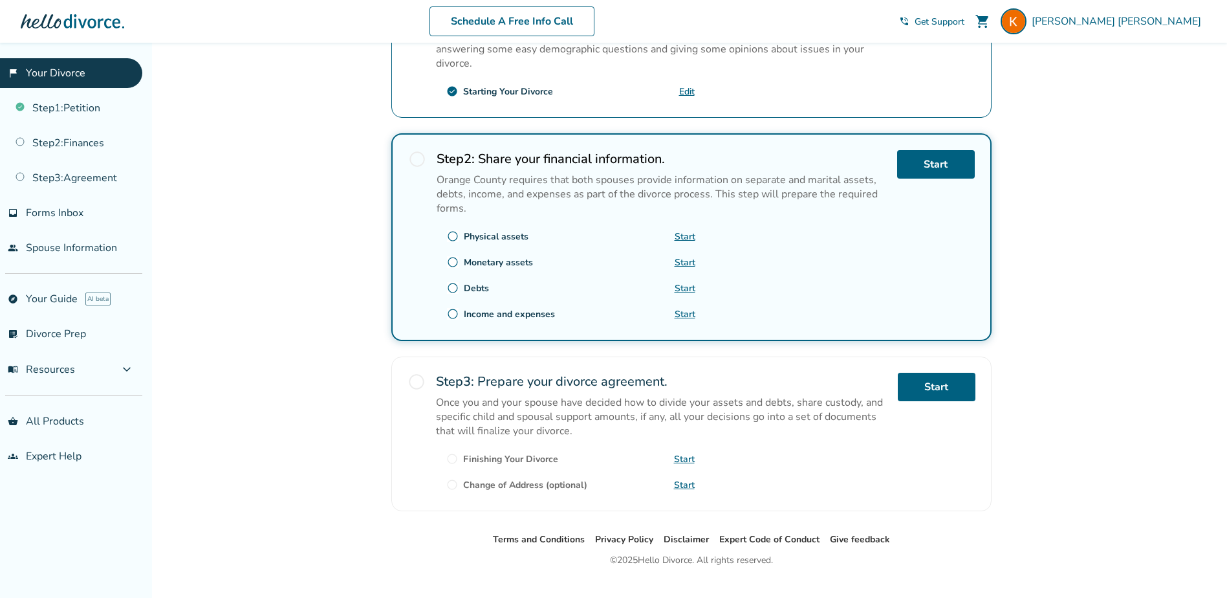
scroll to position [323, 0]
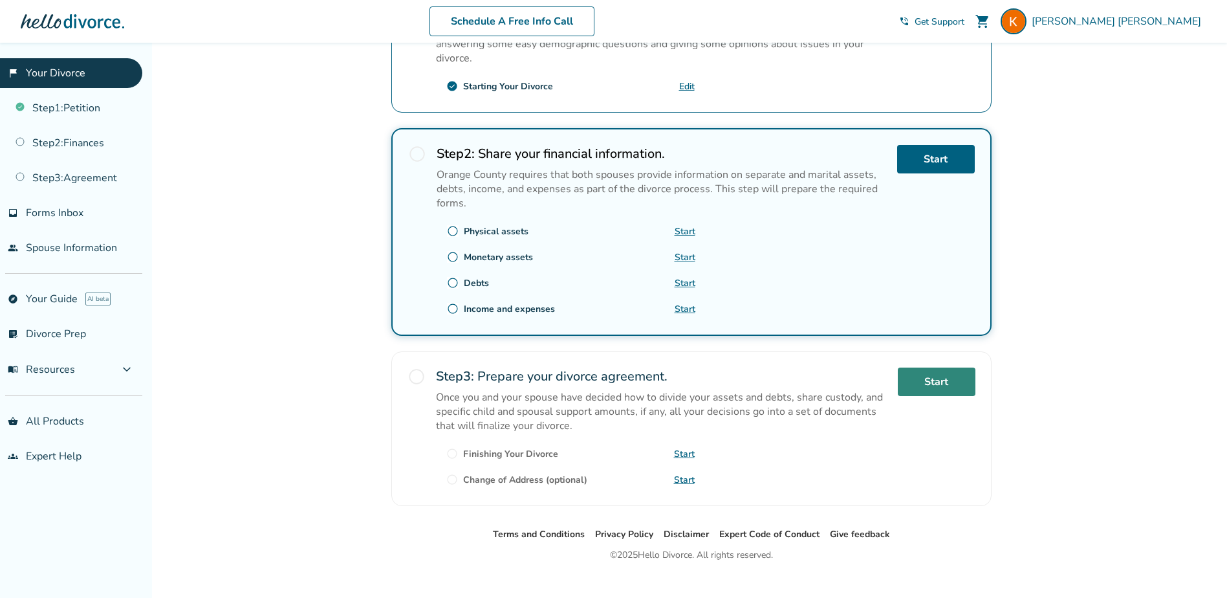
click at [929, 380] on link "Start" at bounding box center [937, 381] width 78 height 28
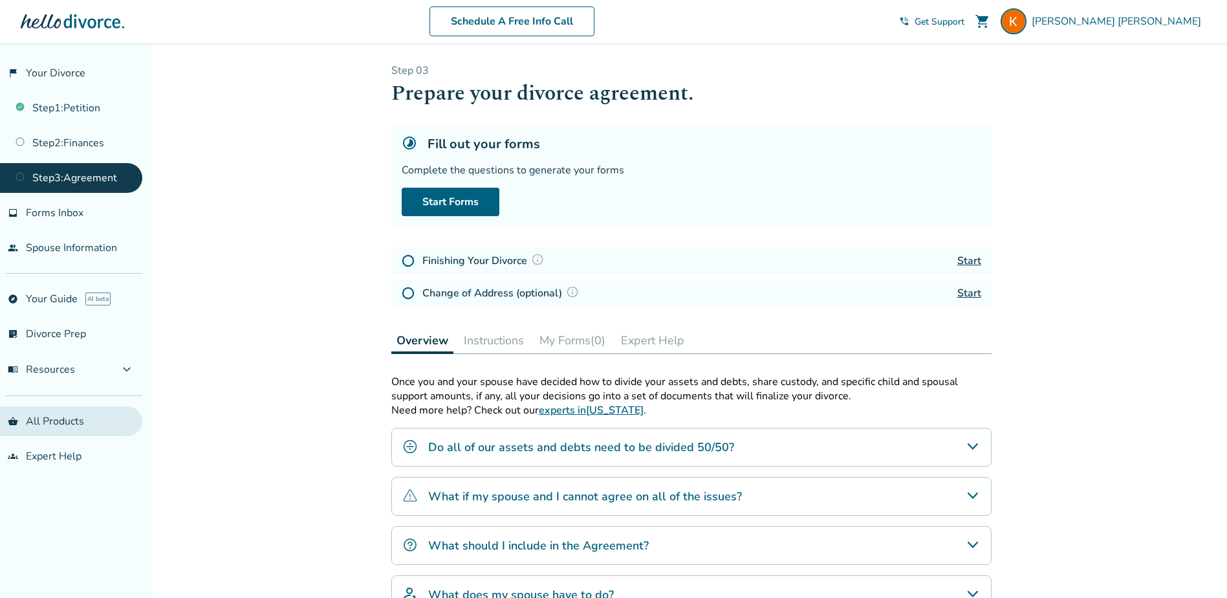
click at [66, 425] on link "shopping_basket All Products" at bounding box center [71, 421] width 142 height 30
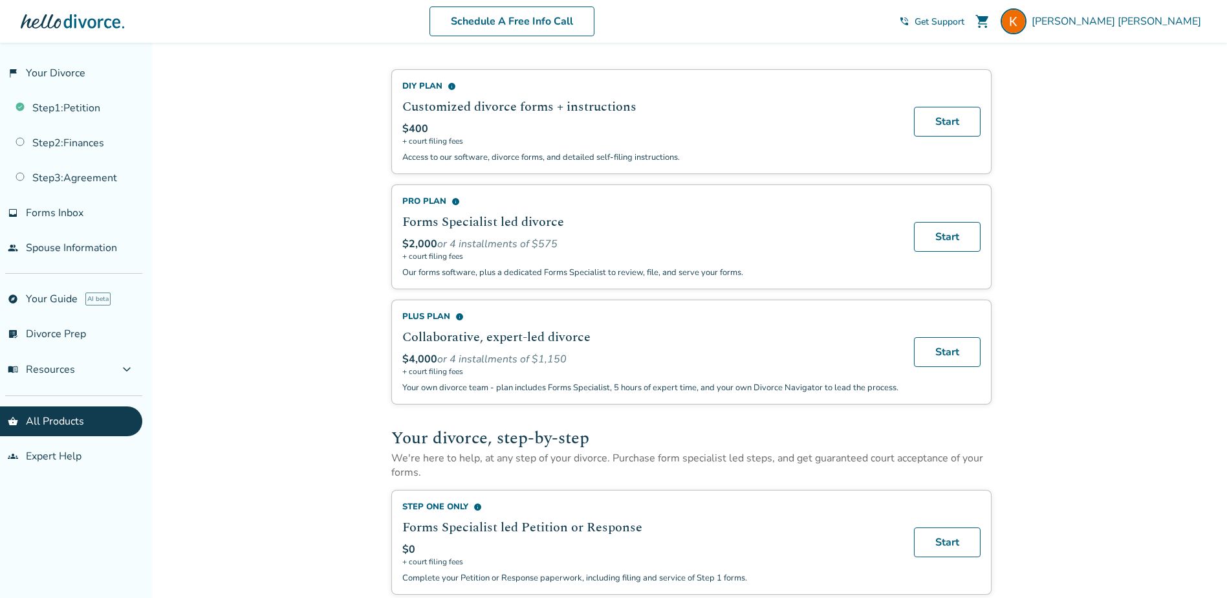
scroll to position [129, 0]
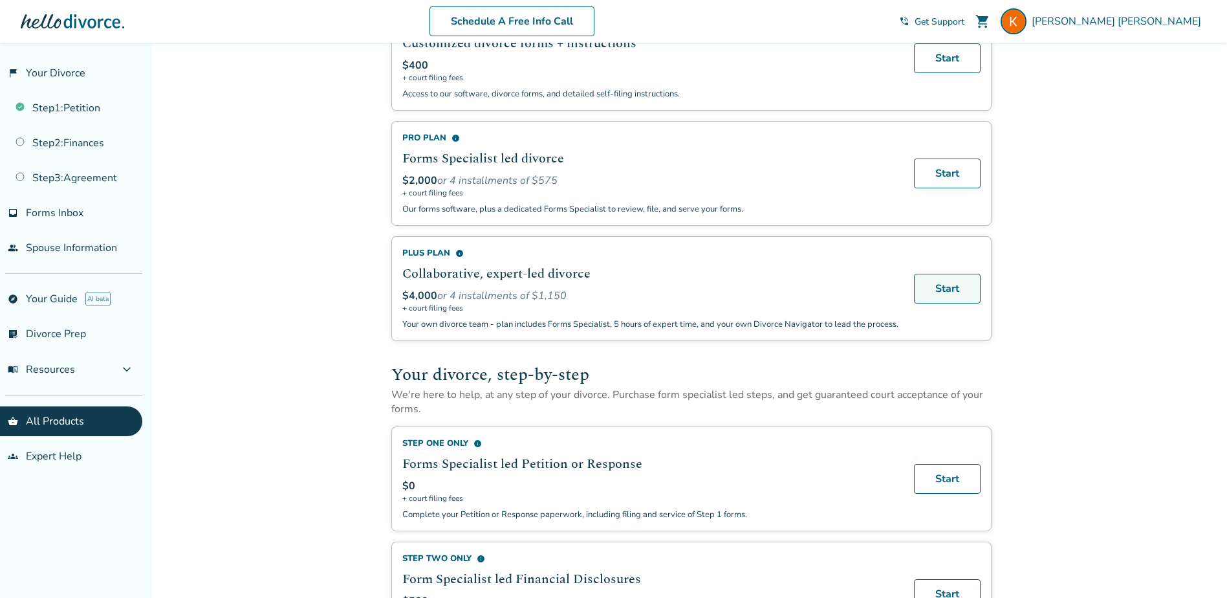
click at [942, 290] on link "Start" at bounding box center [947, 289] width 67 height 30
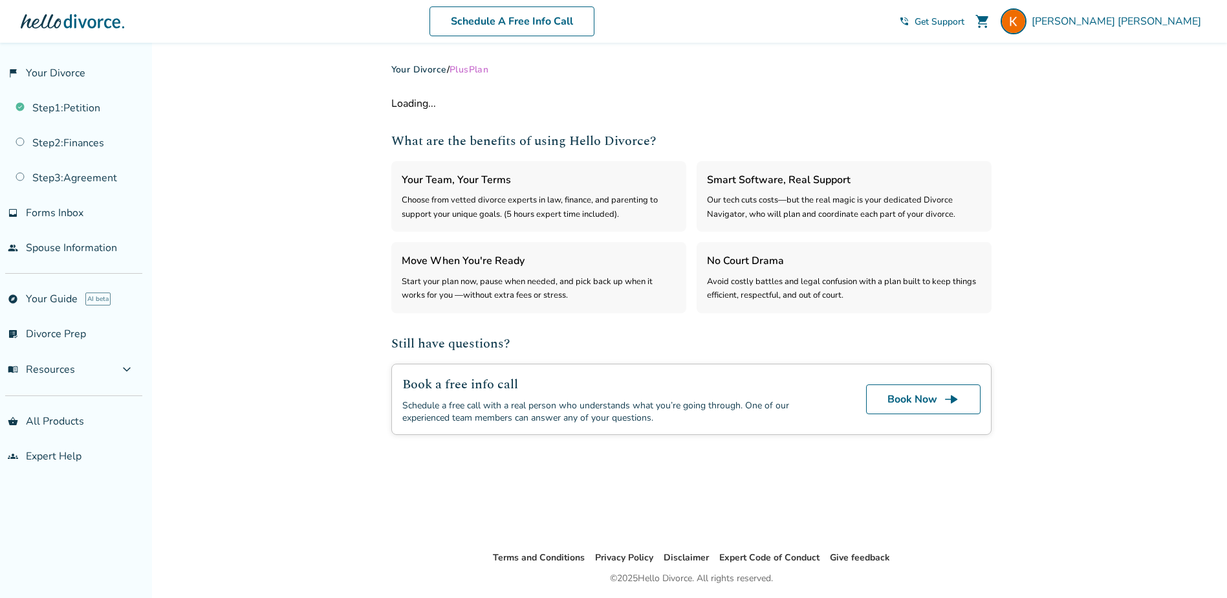
select select "***"
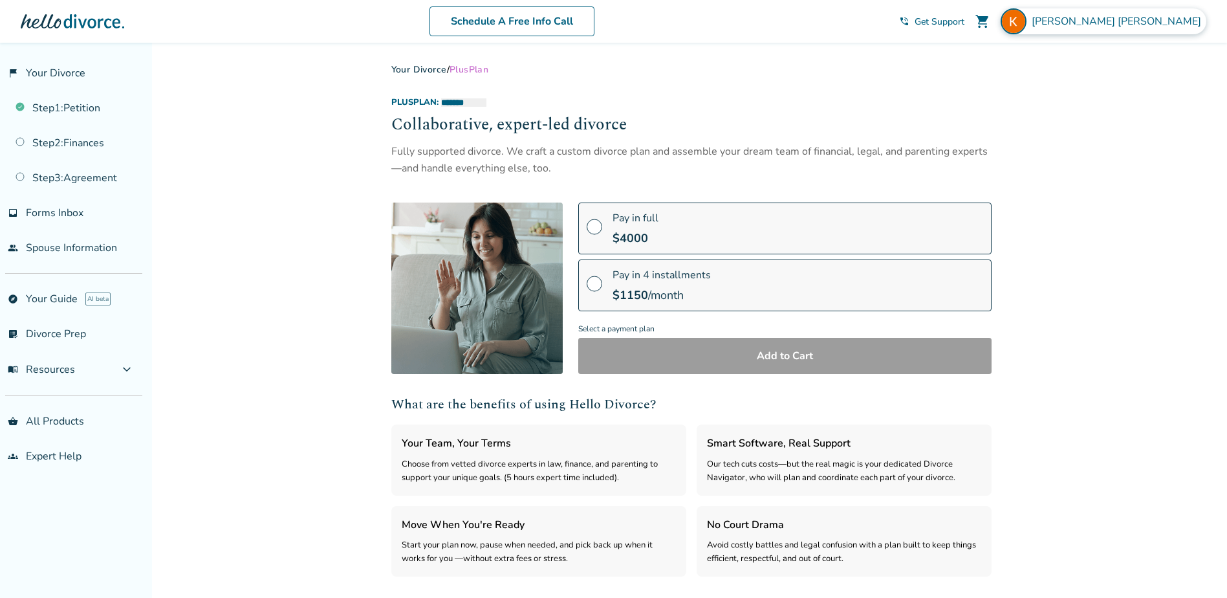
click at [1147, 22] on span "[PERSON_NAME]" at bounding box center [1119, 21] width 175 height 14
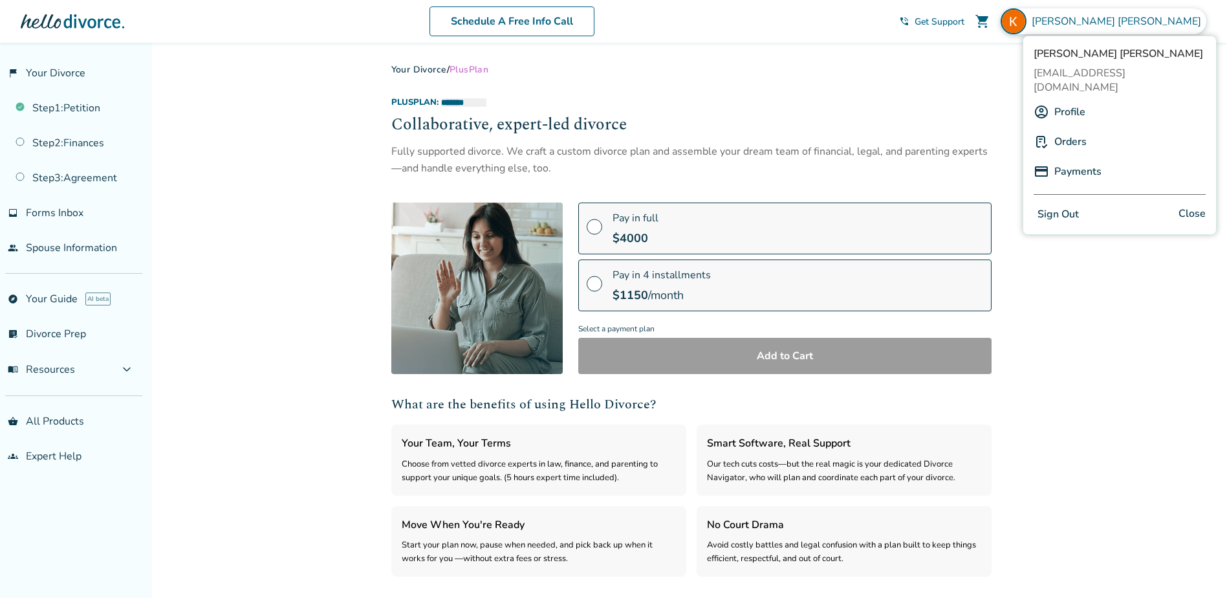
click at [990, 19] on span "shopping_cart" at bounding box center [983, 22] width 16 height 16
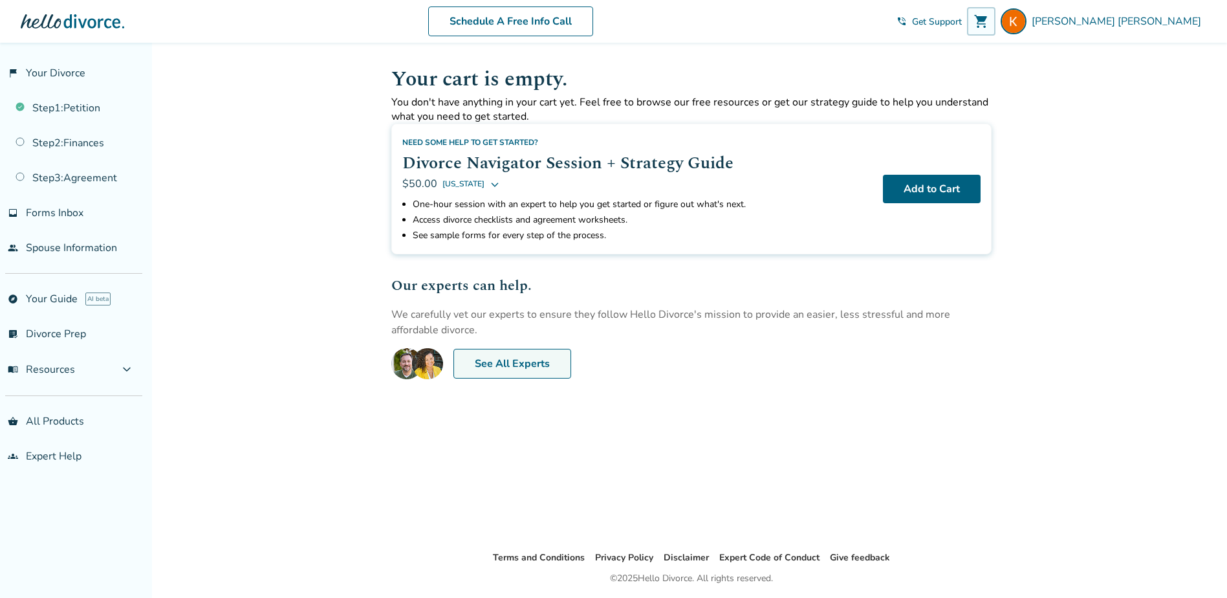
click at [517, 367] on link "See All Experts" at bounding box center [512, 364] width 118 height 30
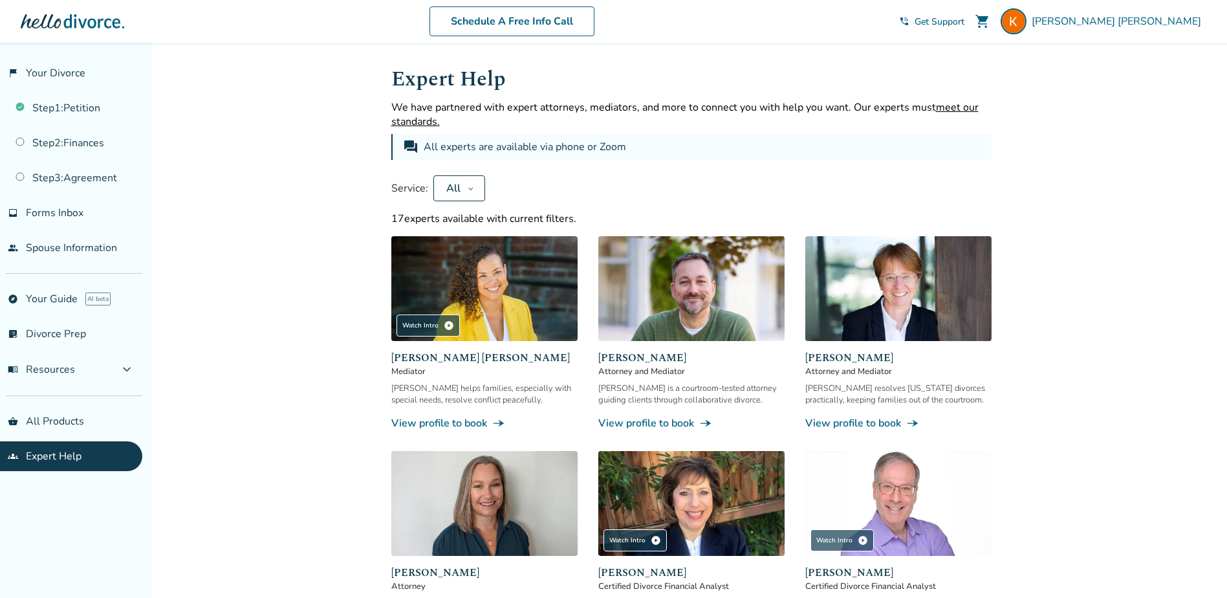
click at [457, 190] on div "All" at bounding box center [453, 188] width 18 height 14
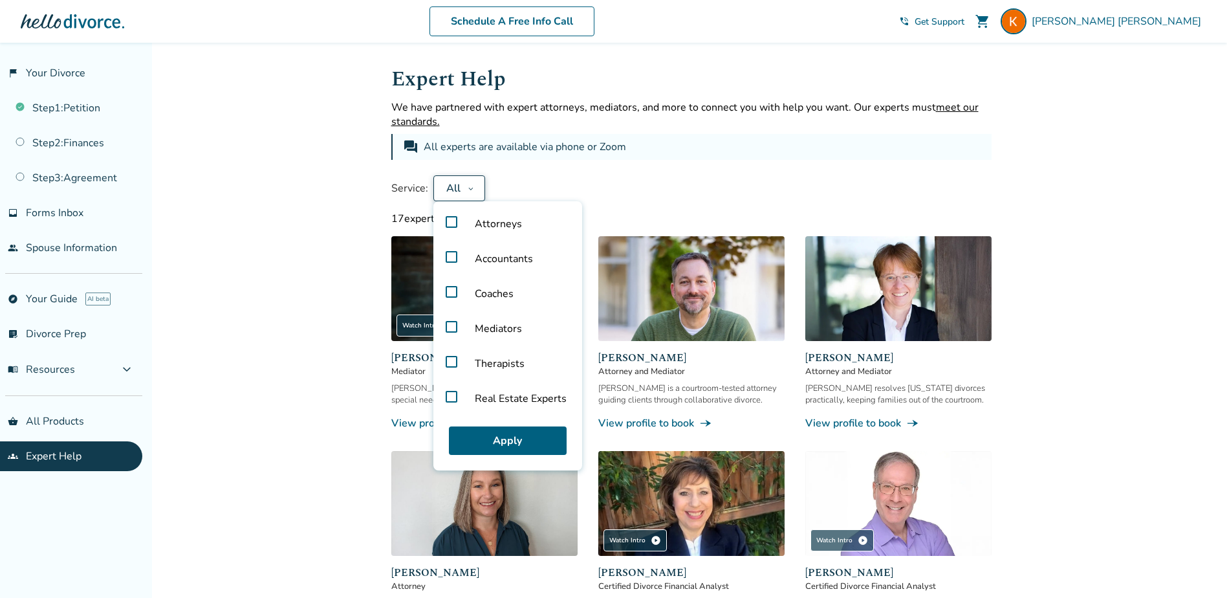
click at [457, 190] on div "All" at bounding box center [453, 188] width 18 height 14
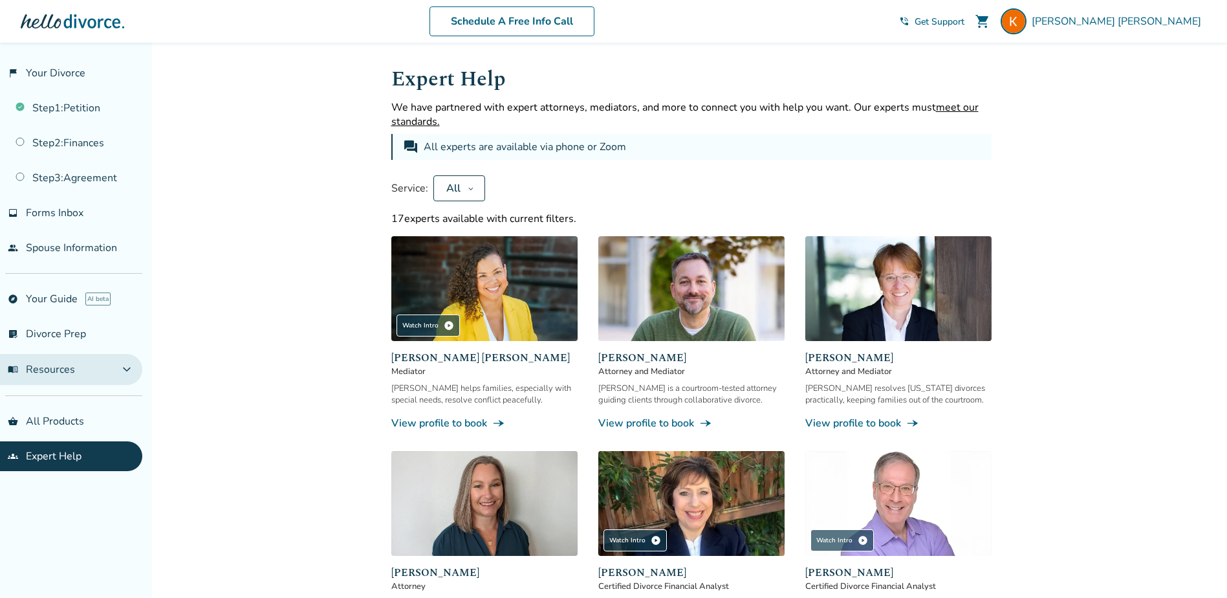
click at [54, 378] on button "menu_book Resources expand_more" at bounding box center [71, 369] width 142 height 31
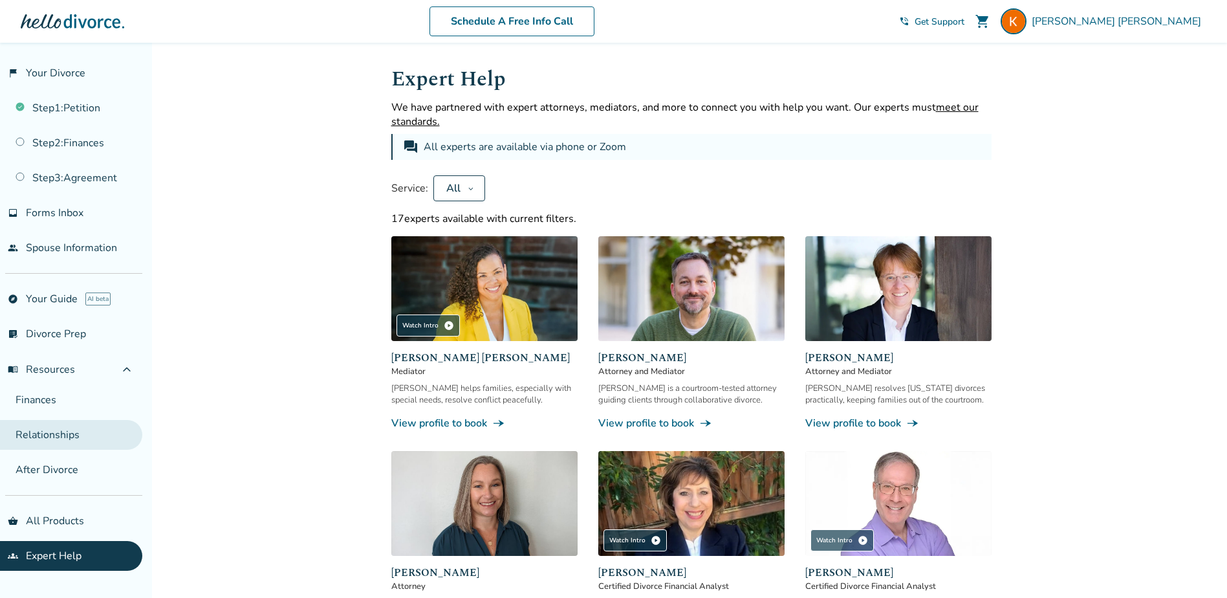
click at [55, 433] on link "Relationships" at bounding box center [71, 435] width 142 height 30
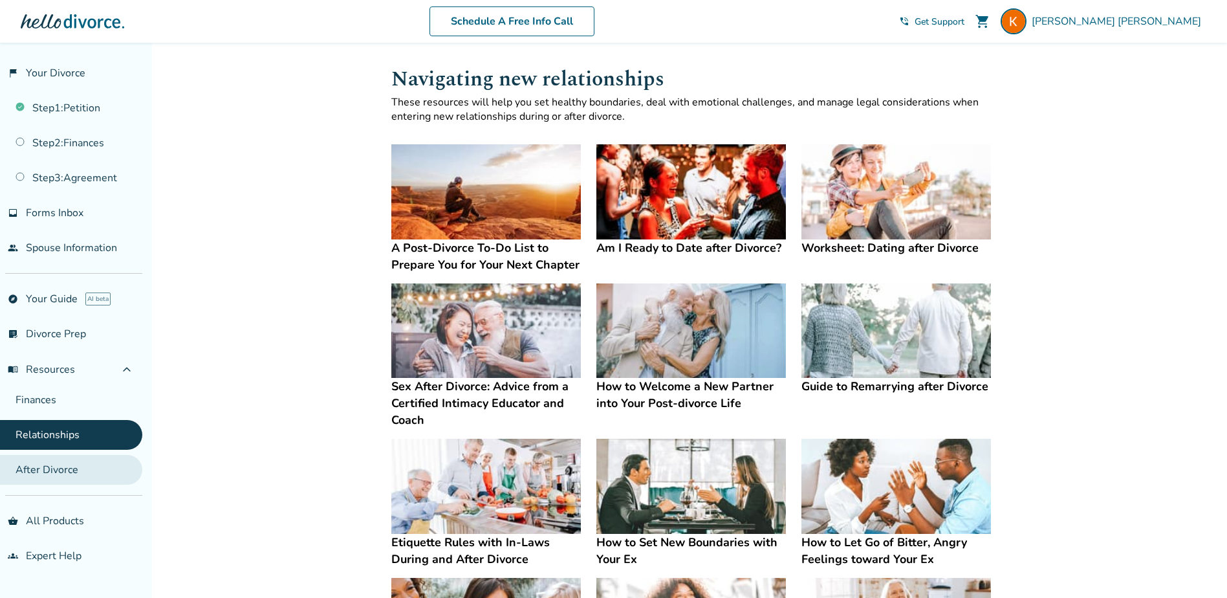
click at [40, 470] on link "After Divorce" at bounding box center [71, 470] width 142 height 30
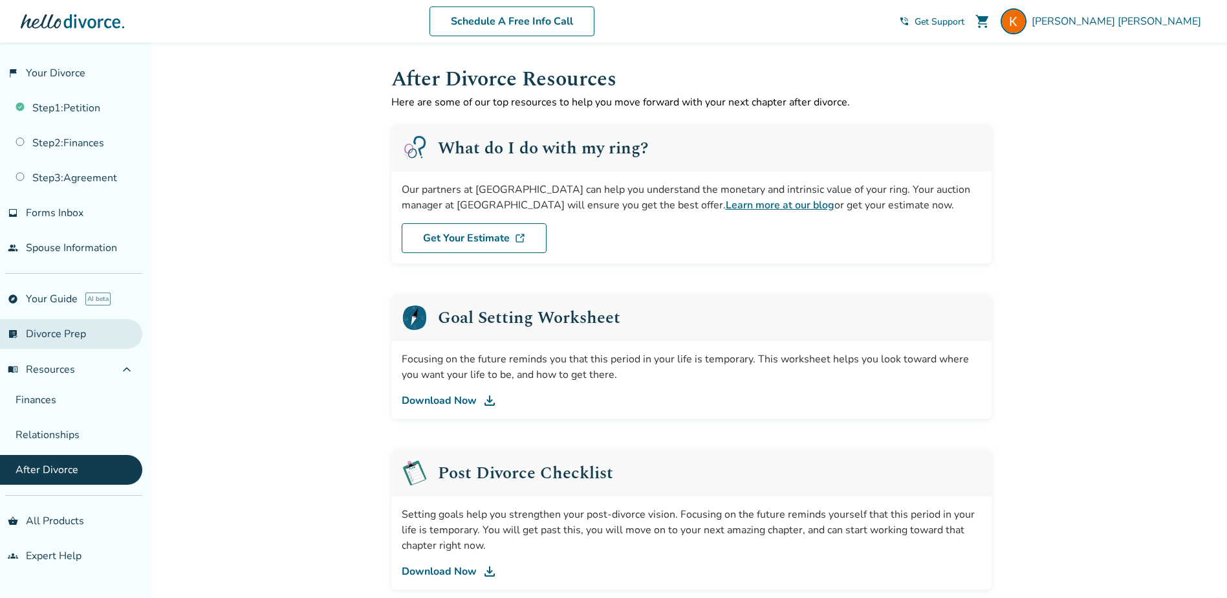
click at [69, 333] on link "list_alt_check Divorce Prep" at bounding box center [71, 334] width 142 height 30
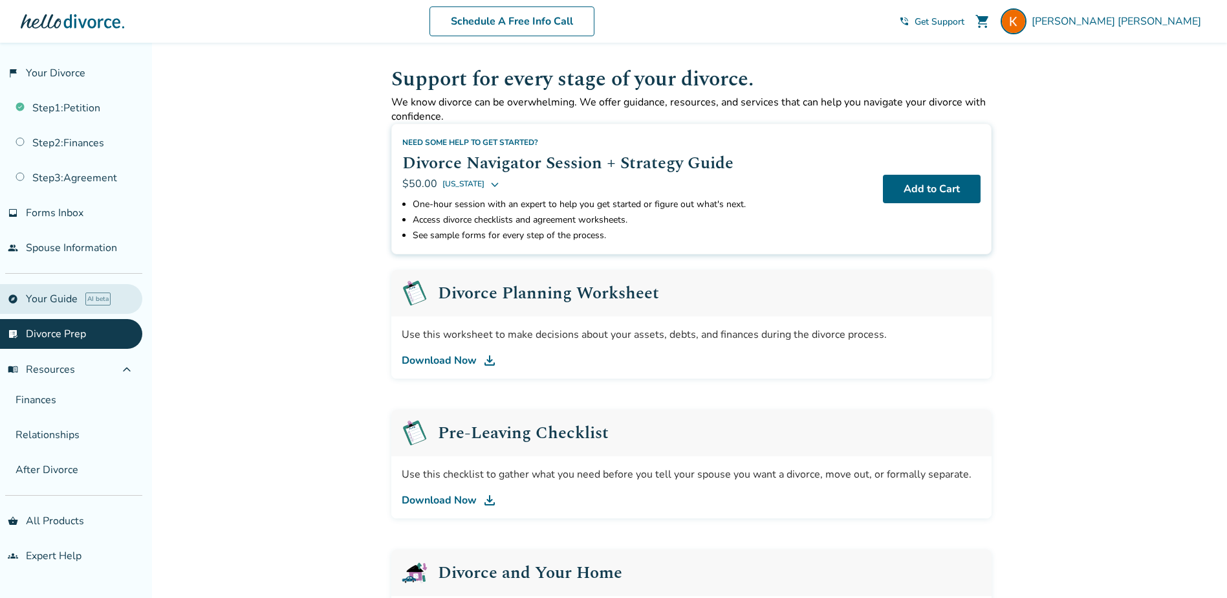
click at [59, 305] on link "explore Your Guide AI beta" at bounding box center [71, 299] width 142 height 30
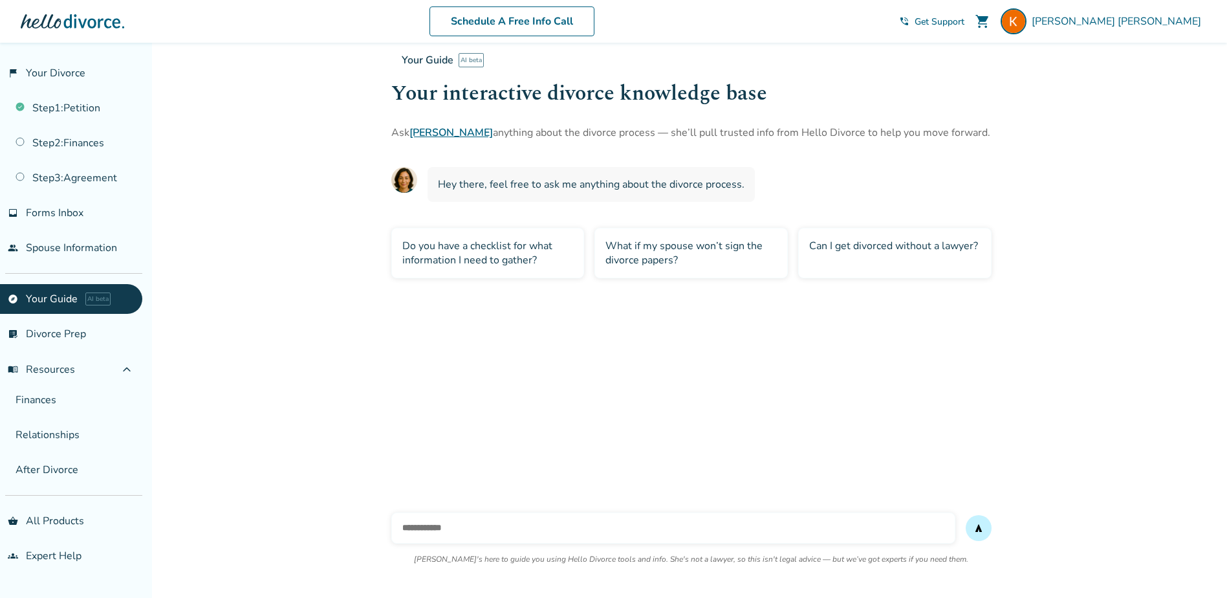
click at [518, 528] on input "text" at bounding box center [673, 527] width 564 height 31
click at [1167, 23] on span "[PERSON_NAME]" at bounding box center [1119, 21] width 175 height 14
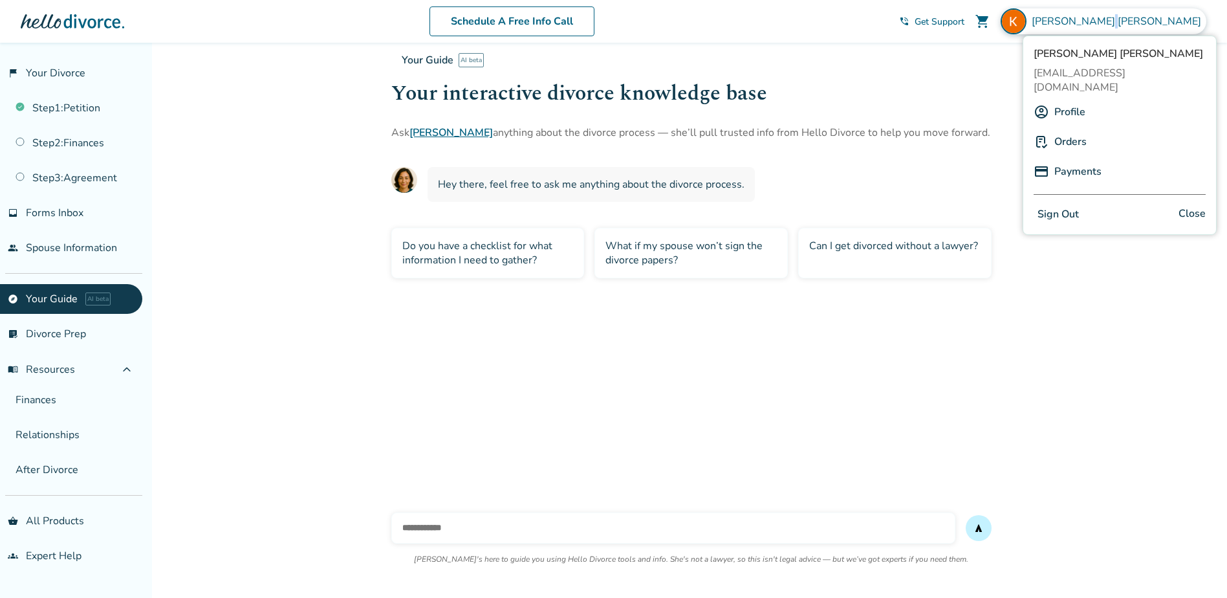
click at [1077, 129] on link "Orders" at bounding box center [1070, 141] width 32 height 25
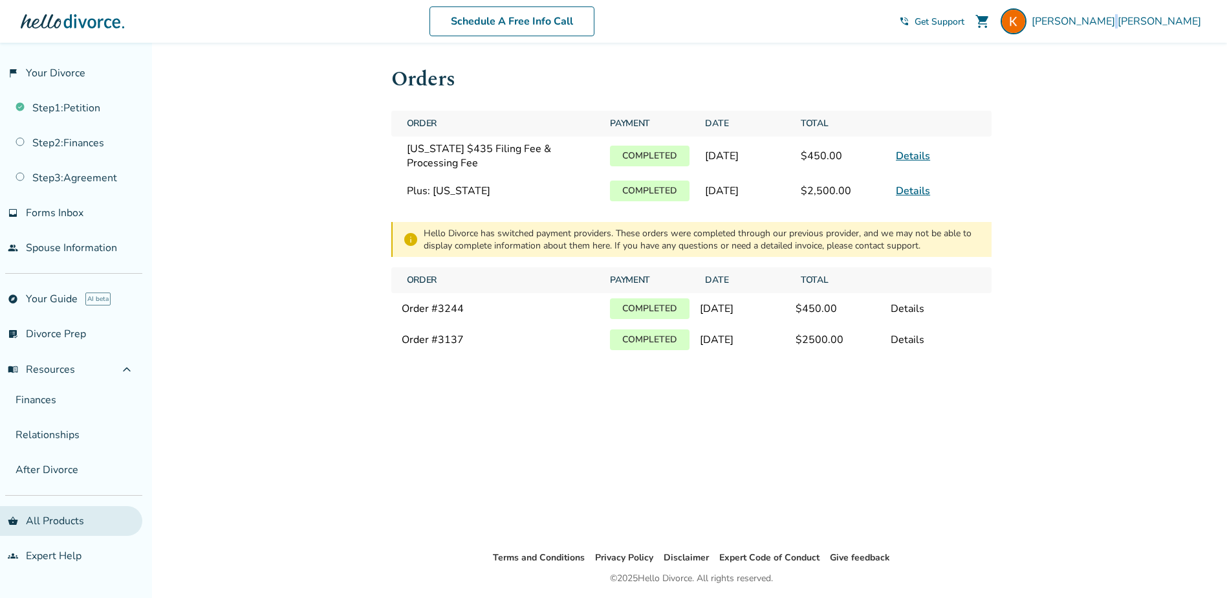
click at [65, 519] on link "shopping_basket All Products" at bounding box center [71, 521] width 142 height 30
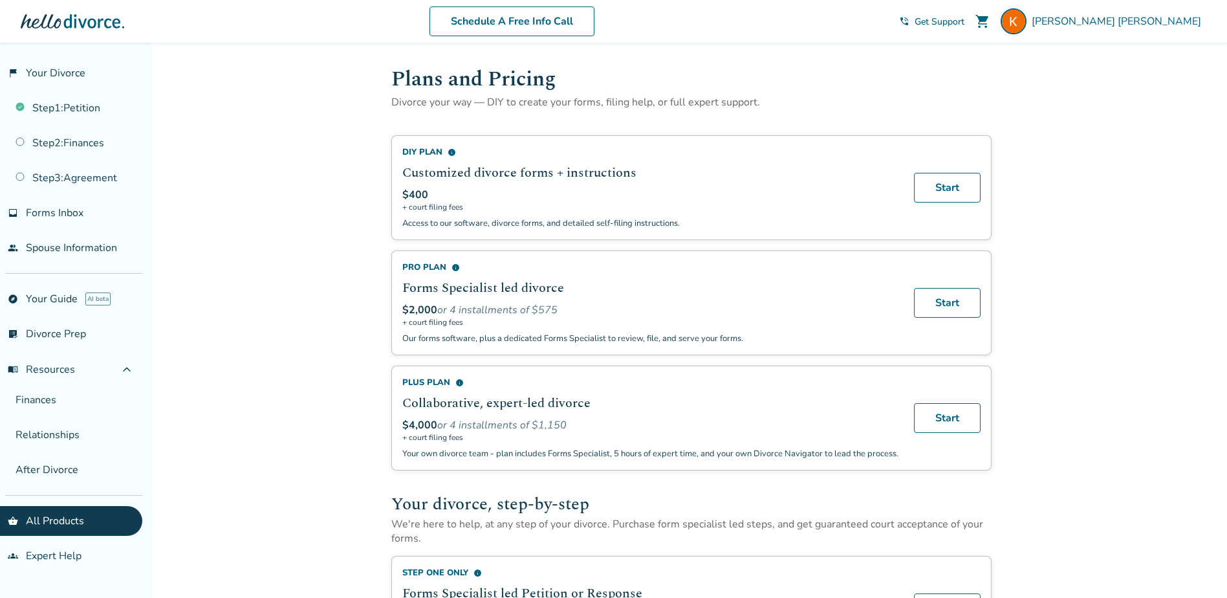
click at [435, 338] on p "Our forms software, plus a dedicated Forms Specialist to review, file, and serv…" at bounding box center [650, 338] width 496 height 12
drag, startPoint x: 463, startPoint y: 340, endPoint x: 779, endPoint y: 345, distance: 315.7
click at [779, 345] on div "Pro Plan info Forms Specialist led divorce $2,000 or 4 installments of $575 + c…" at bounding box center [691, 302] width 600 height 105
click at [612, 287] on h2 "Forms Specialist led divorce" at bounding box center [650, 287] width 496 height 19
click at [454, 268] on span "info" at bounding box center [455, 267] width 8 height 8
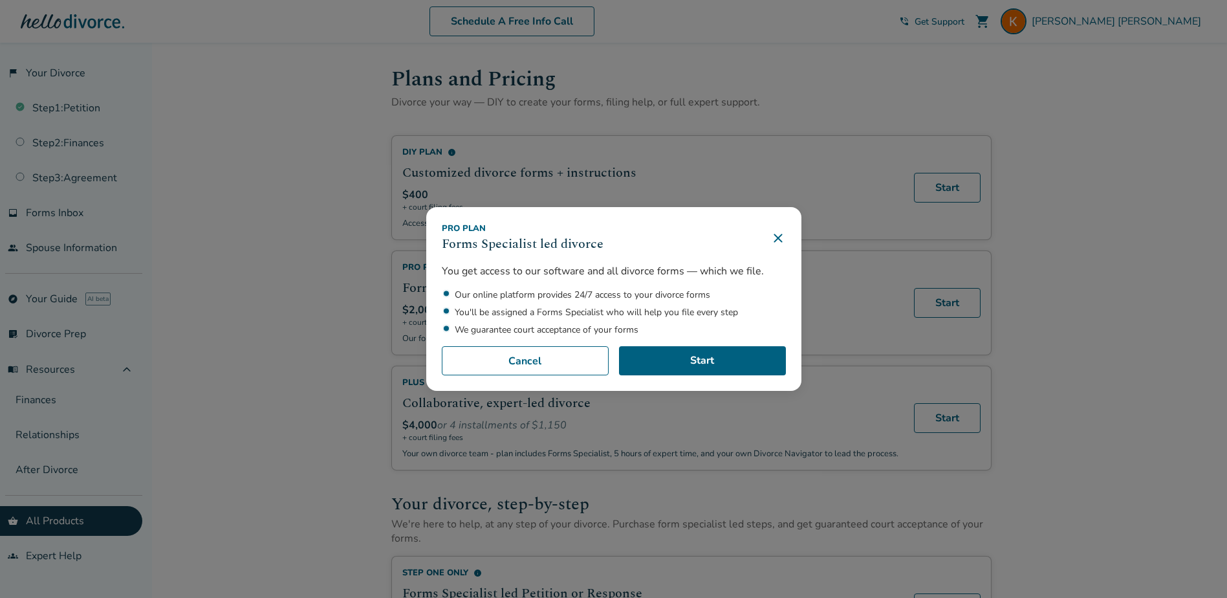
click at [781, 238] on icon at bounding box center [778, 238] width 16 height 16
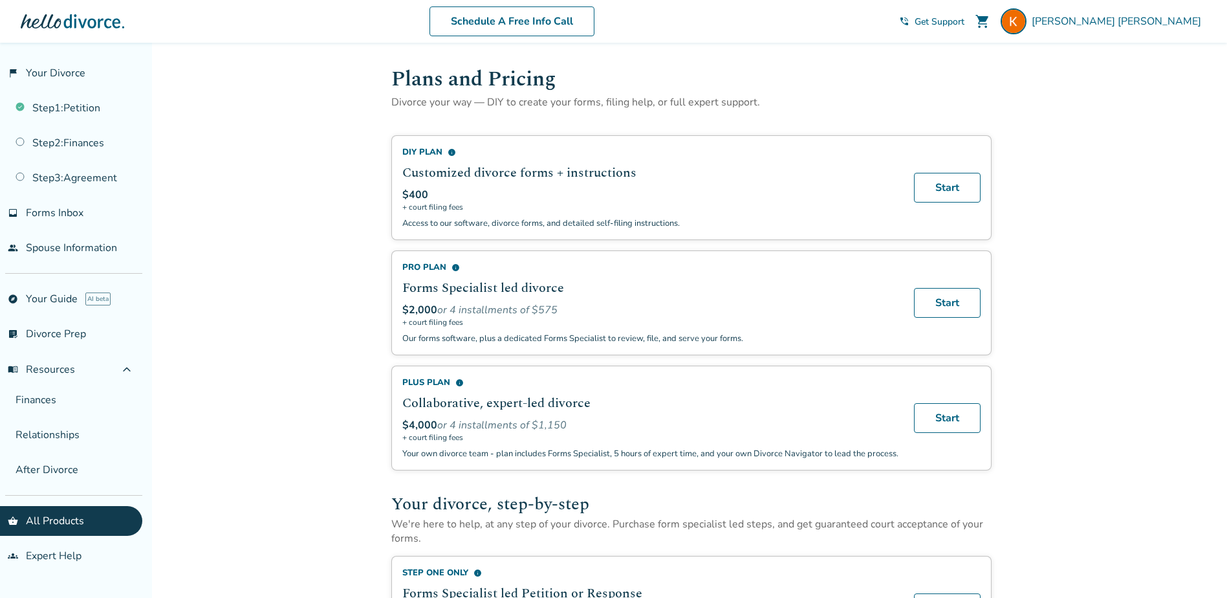
click at [459, 384] on span "info" at bounding box center [459, 382] width 8 height 8
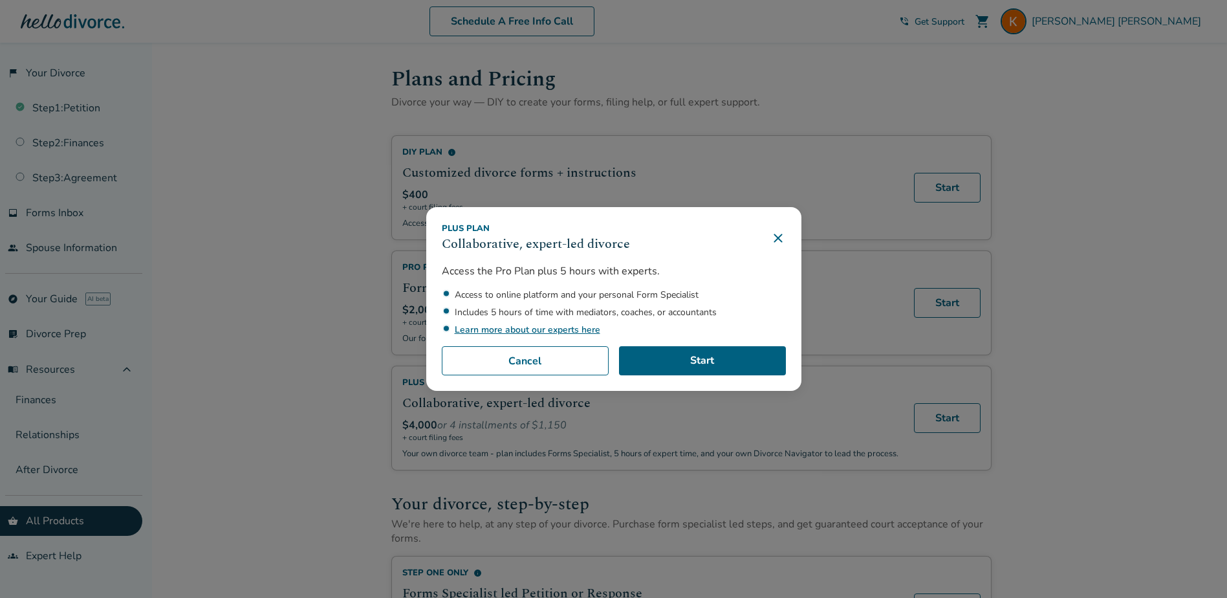
click at [780, 237] on icon at bounding box center [778, 238] width 16 height 16
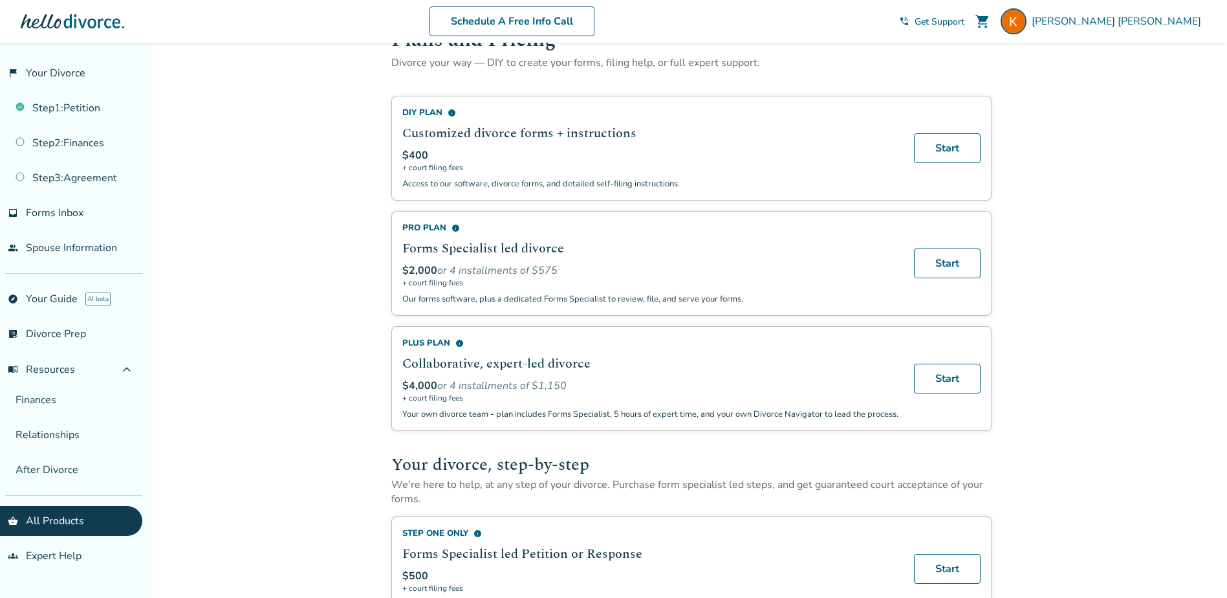
scroll to position [129, 0]
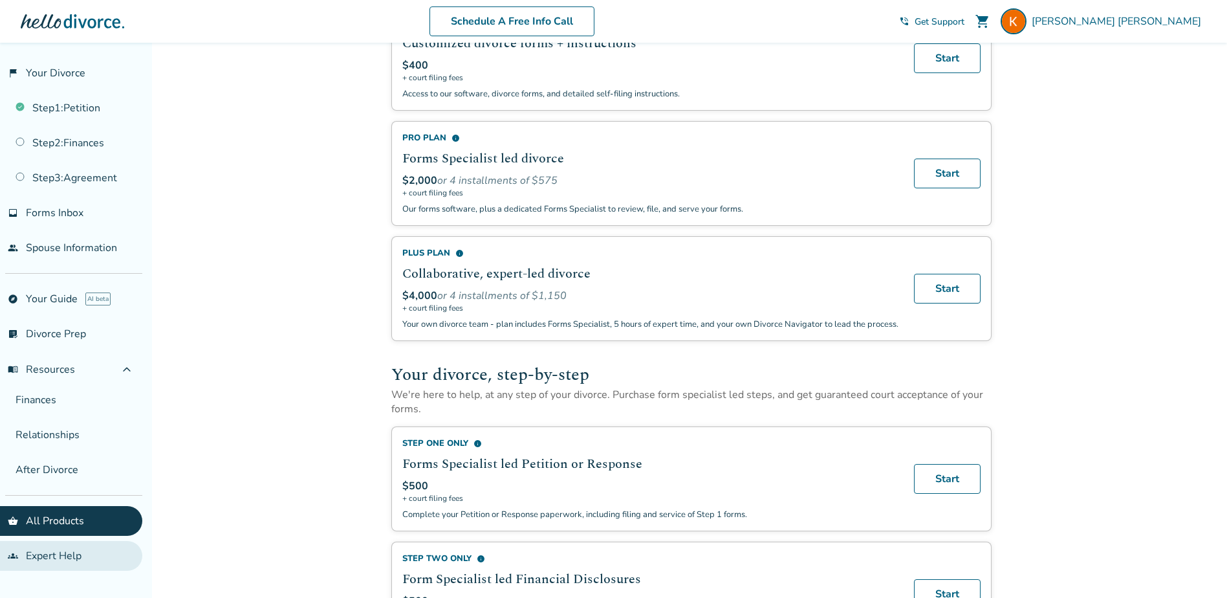
click at [59, 555] on link "groups Expert Help" at bounding box center [71, 556] width 142 height 30
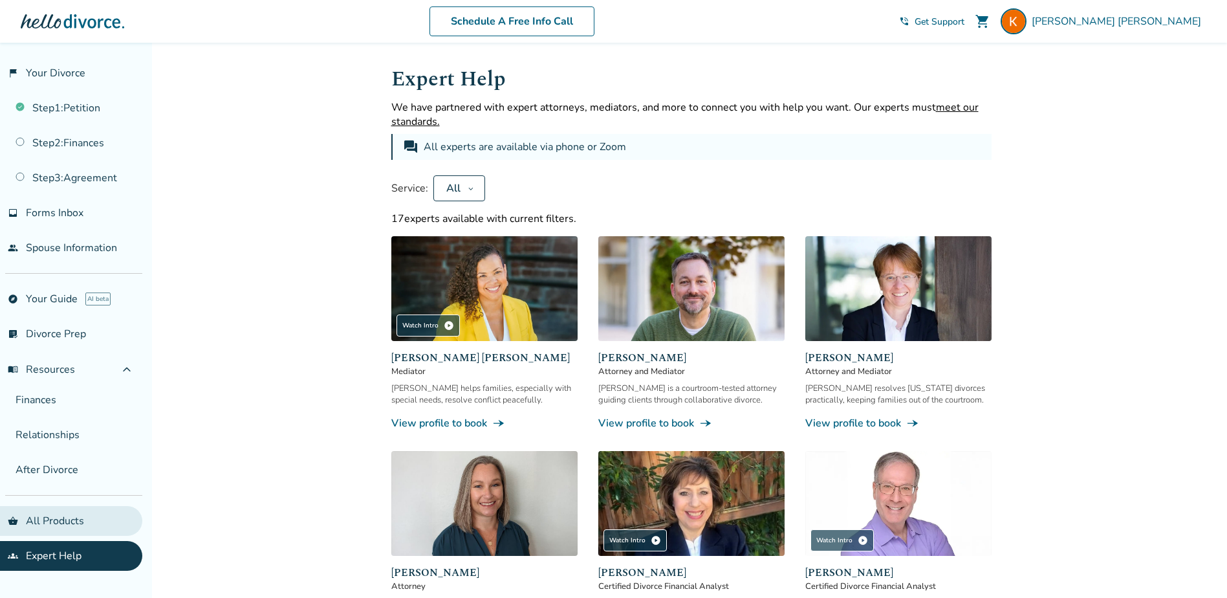
click at [47, 525] on link "shopping_basket All Products" at bounding box center [71, 521] width 142 height 30
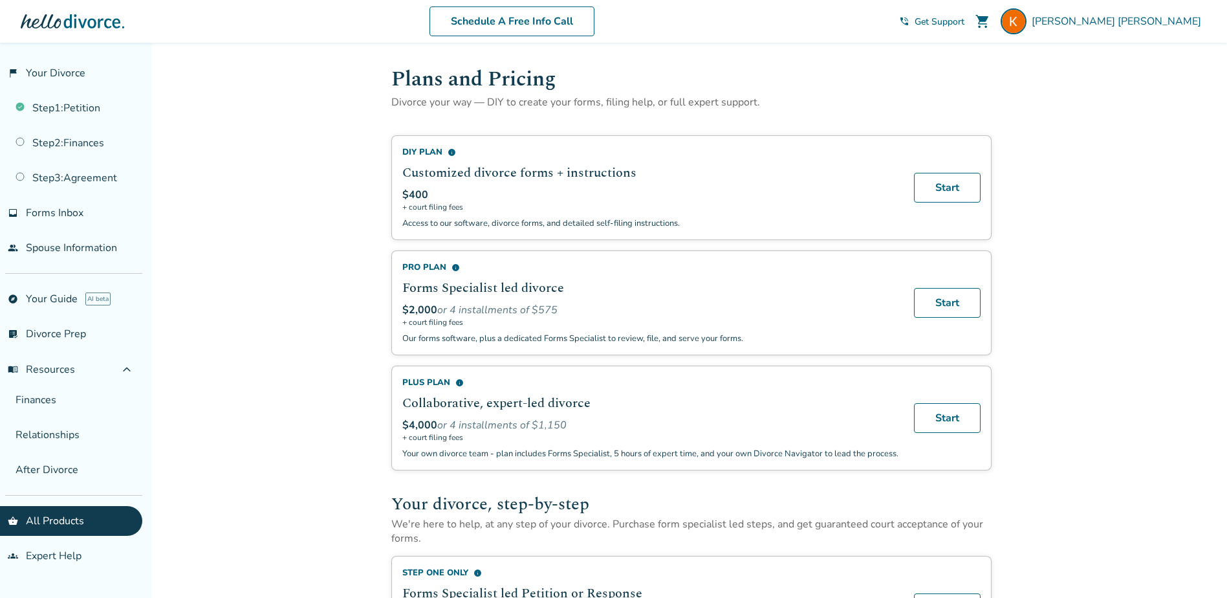
click at [964, 26] on span "Get Support" at bounding box center [939, 22] width 50 height 12
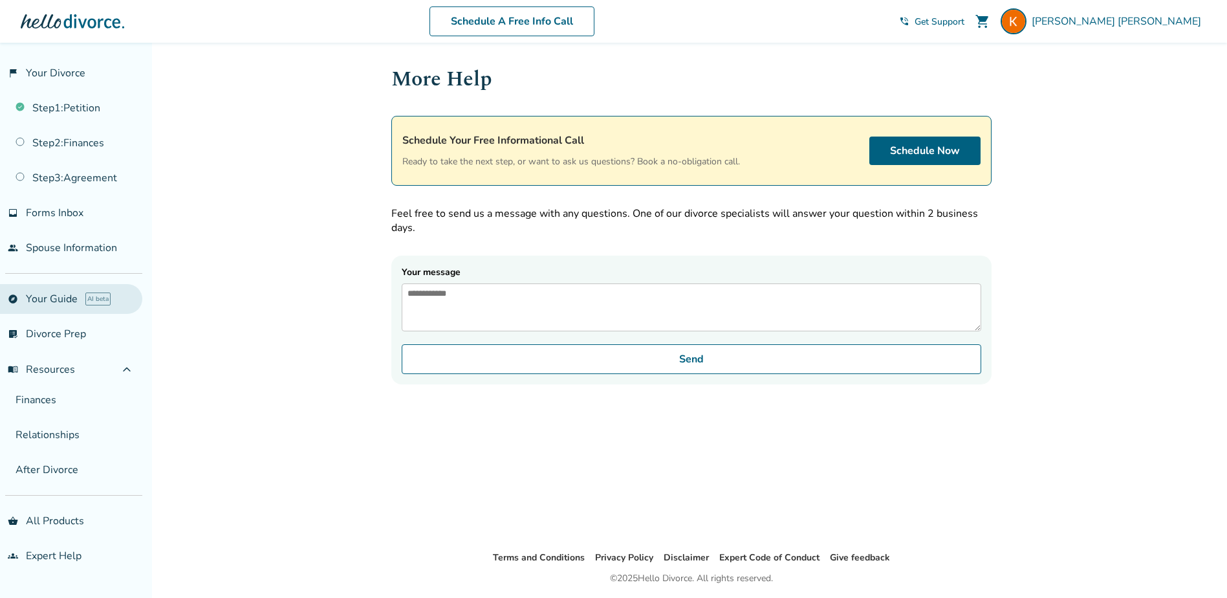
click at [49, 294] on link "explore Your Guide AI beta" at bounding box center [71, 299] width 142 height 30
